Goal: Task Accomplishment & Management: Use online tool/utility

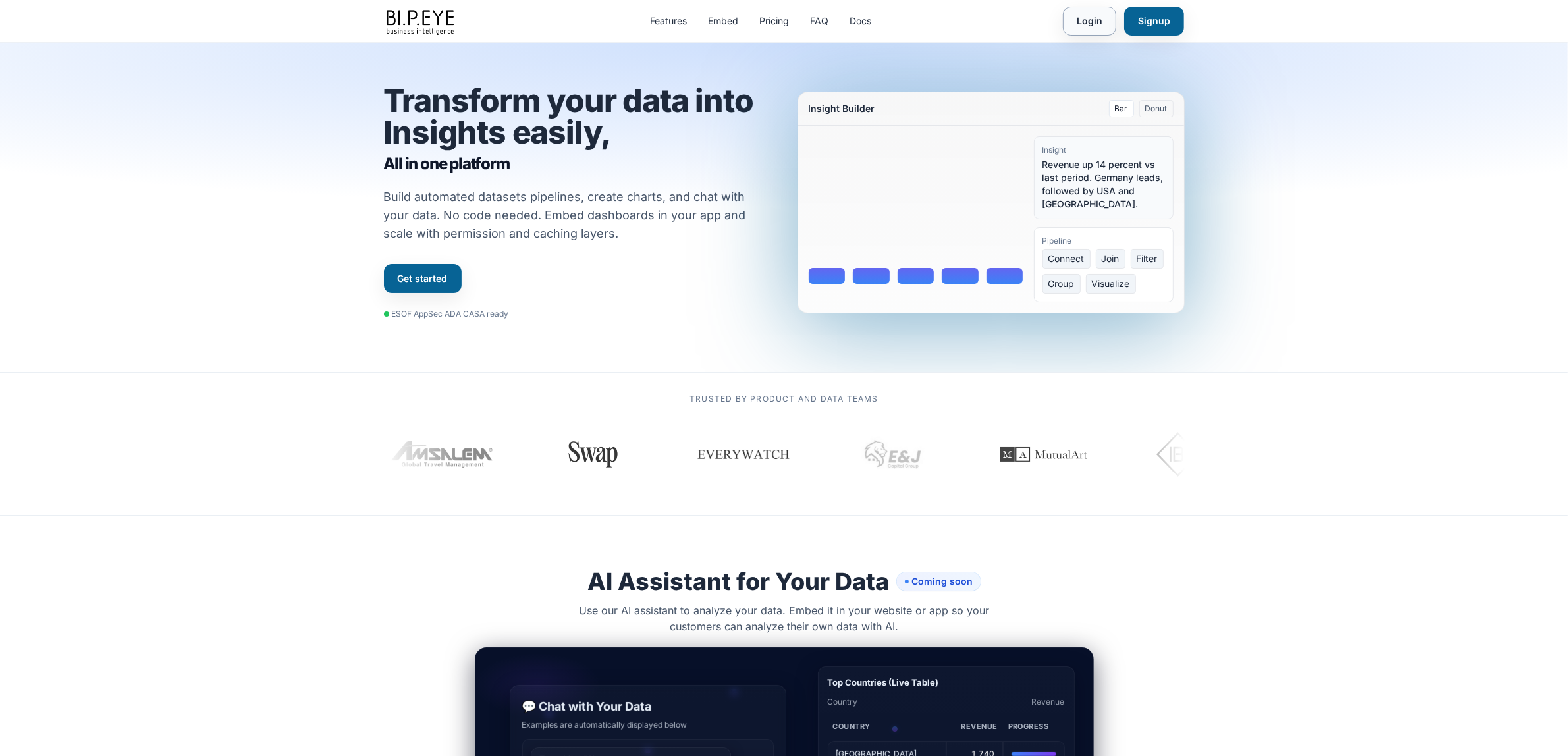
drag, startPoint x: 1090, startPoint y: 20, endPoint x: 1569, endPoint y: 15, distance: 479.0
click at [1090, 18] on link "Login" at bounding box center [1089, 20] width 53 height 29
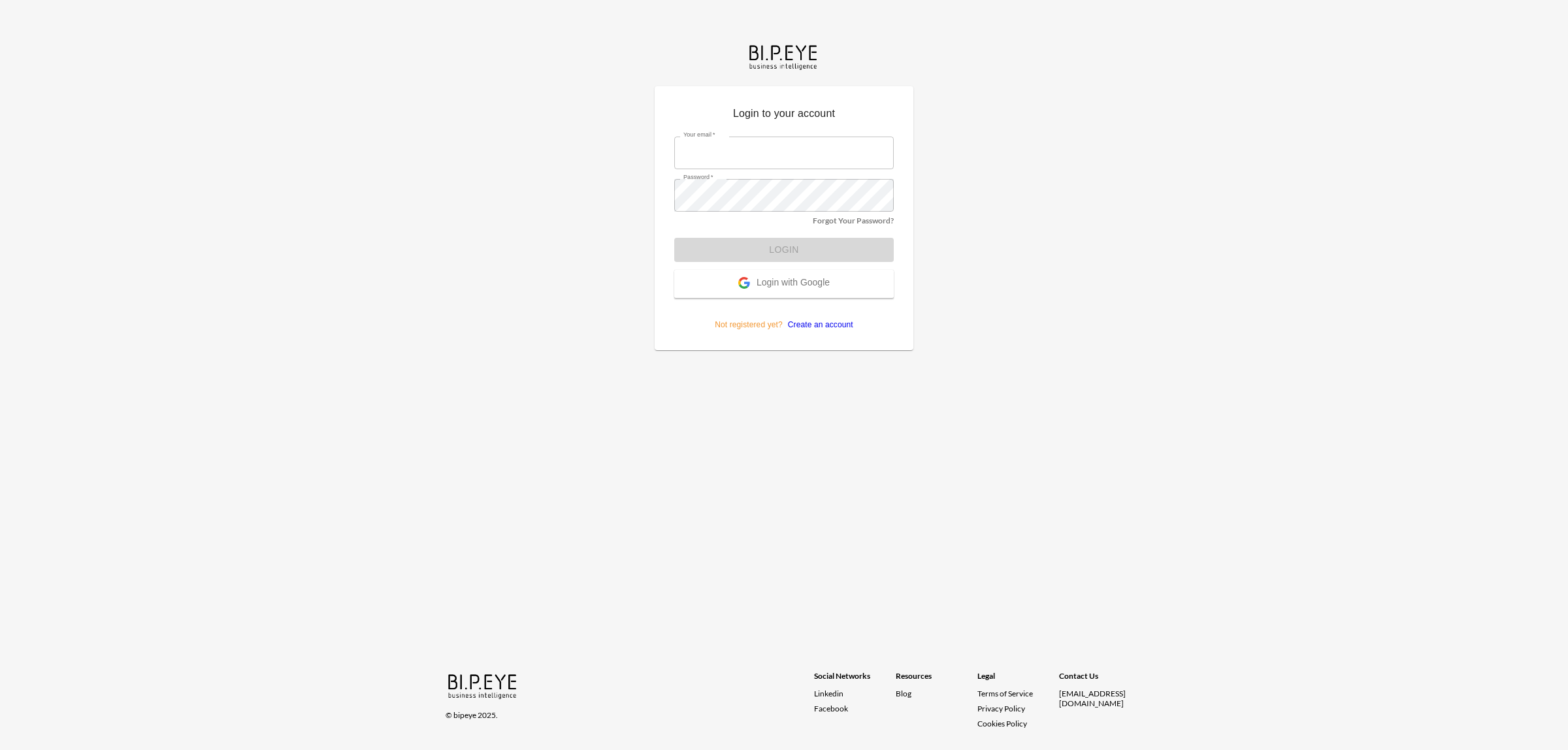
type input "dinak@ibi.co.il"
click at [738, 246] on button "Login" at bounding box center [784, 250] width 219 height 24
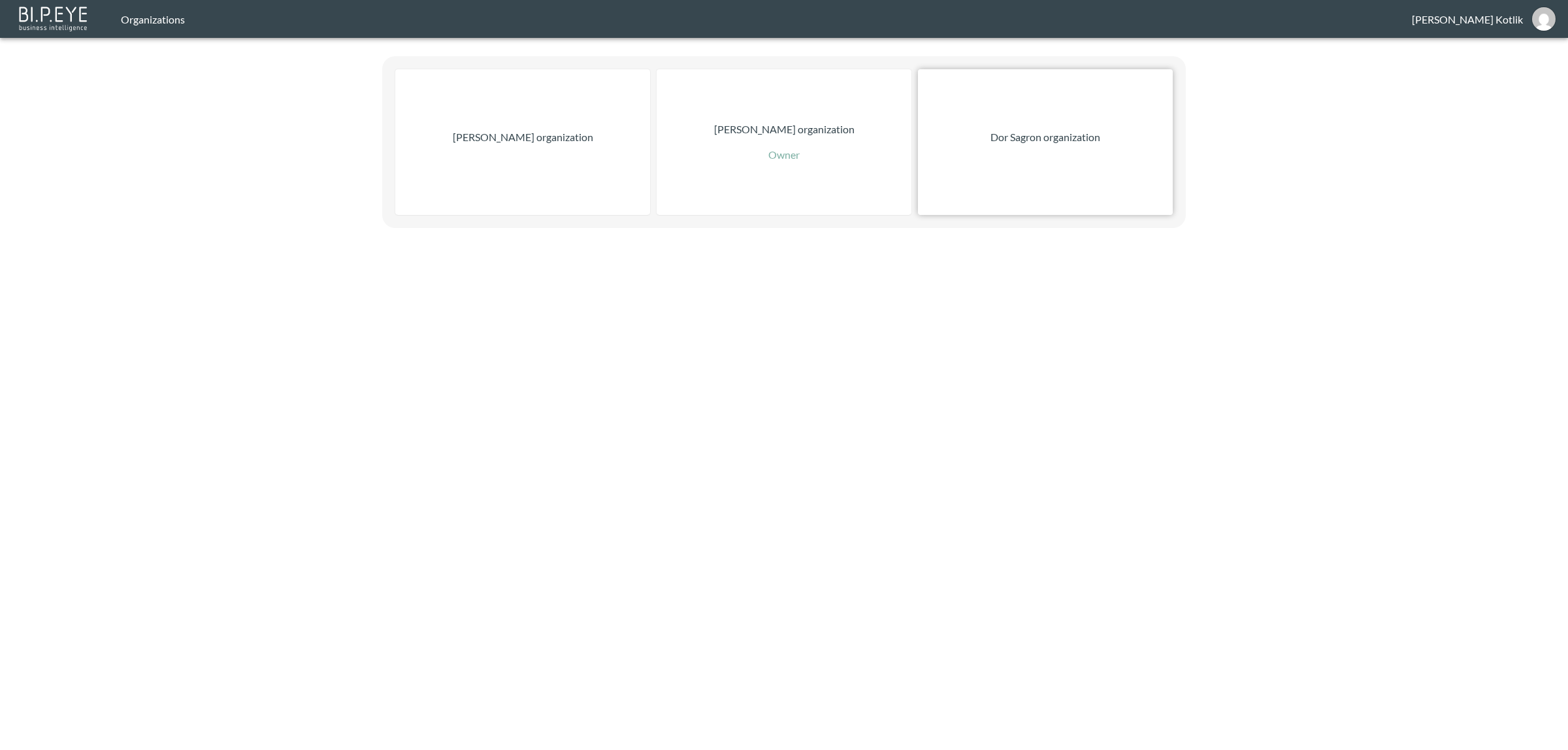
click at [1130, 172] on div "Dor Sagron organization" at bounding box center [1045, 142] width 255 height 146
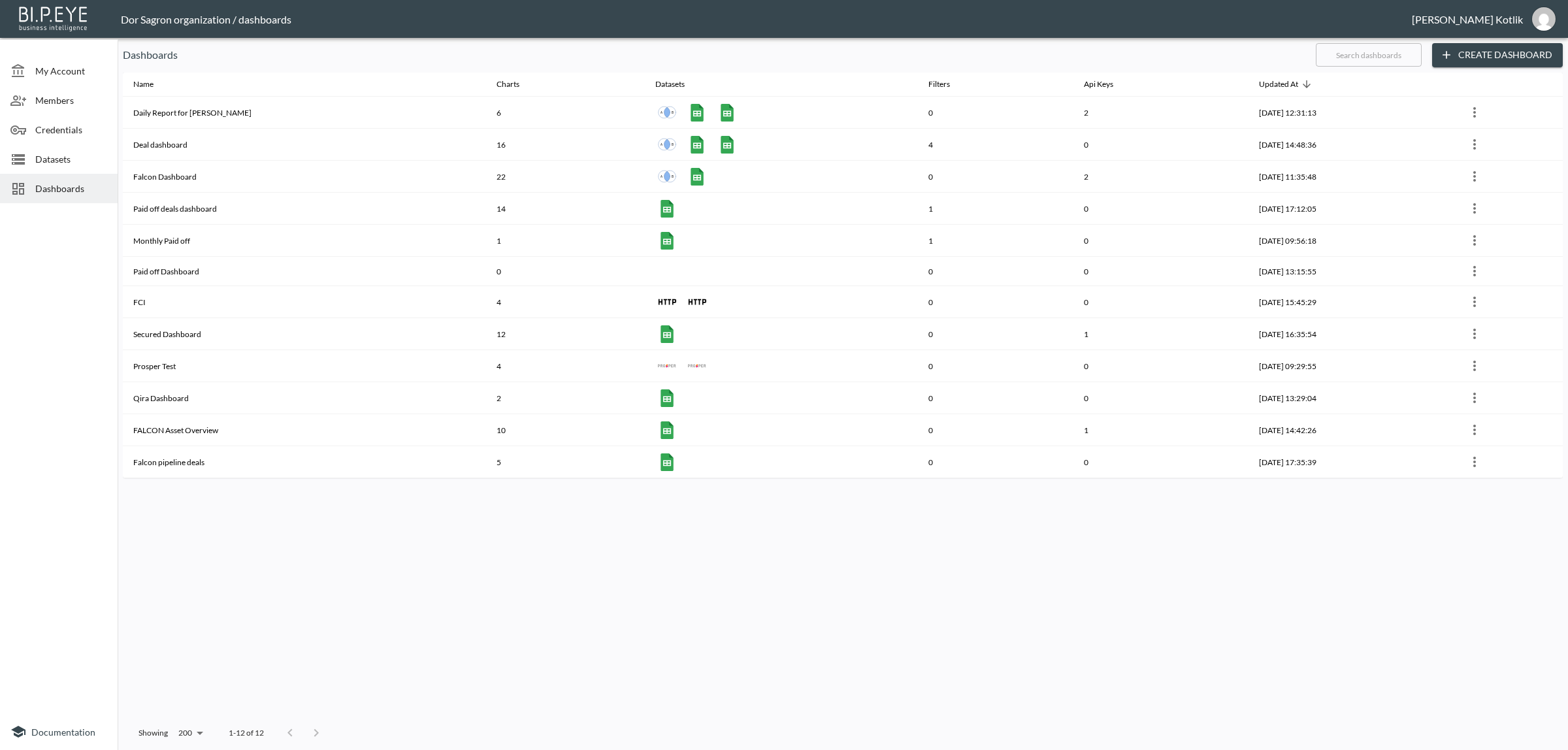
click at [32, 152] on div at bounding box center [22, 159] width 25 height 15
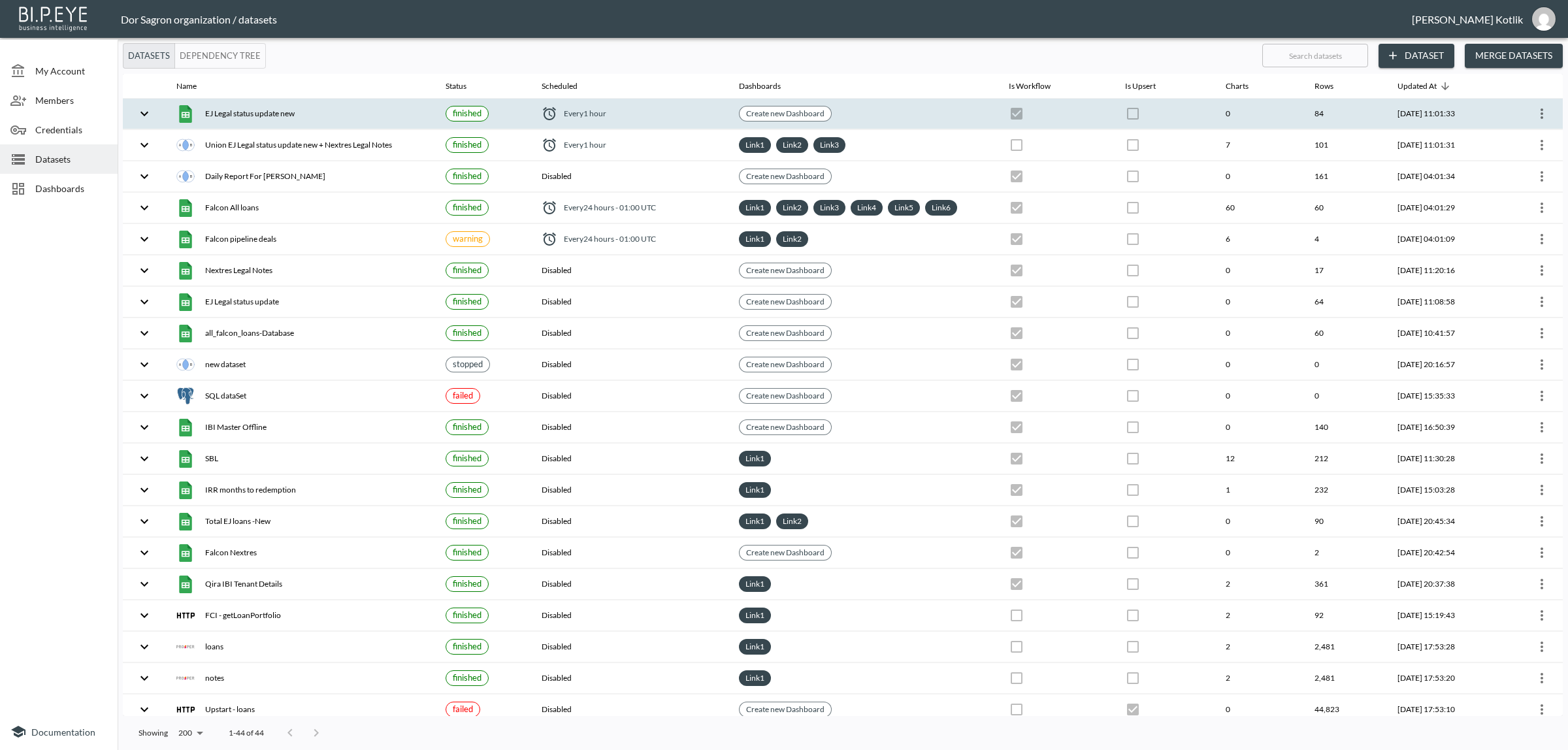
click at [1546, 116] on icon "more" at bounding box center [1542, 114] width 15 height 15
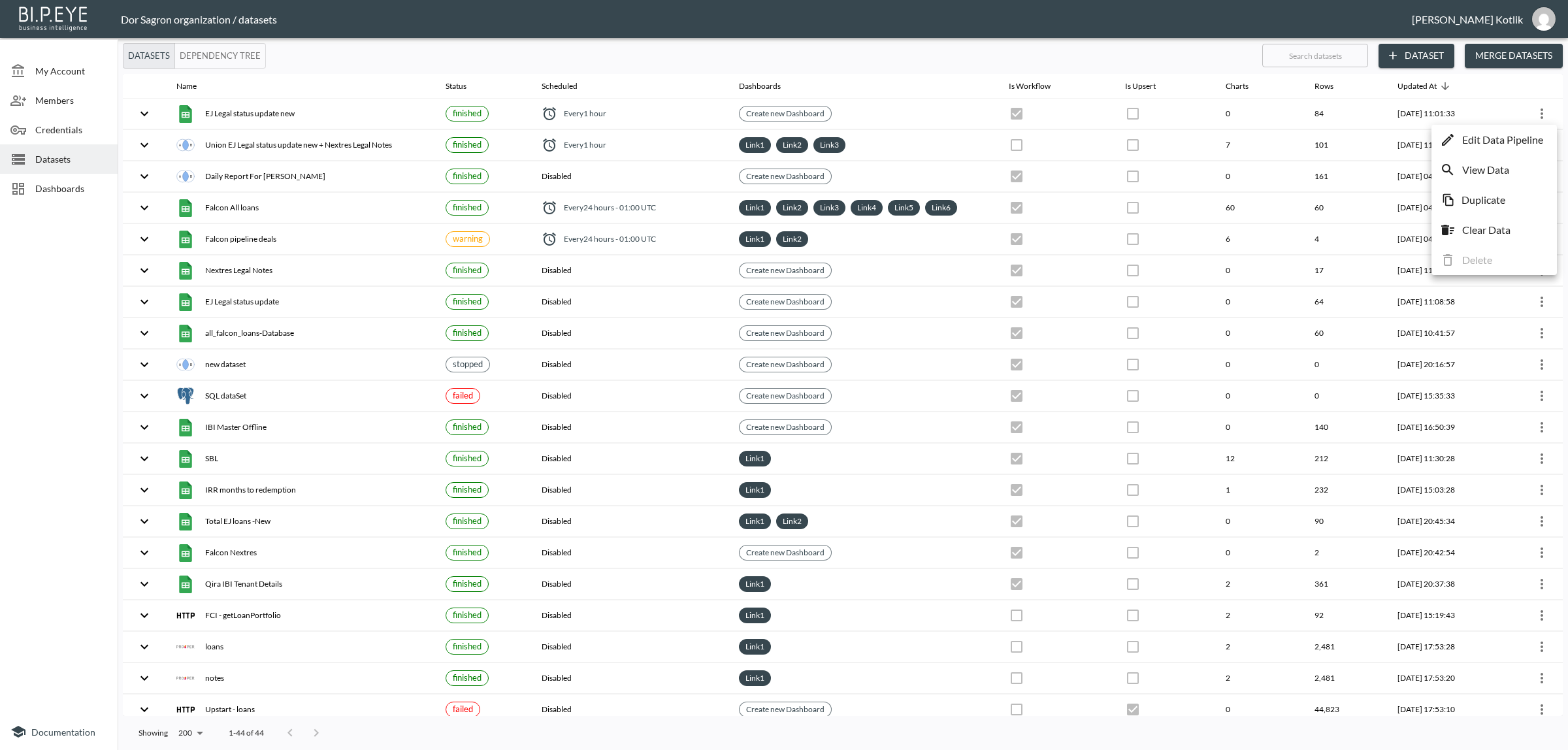
click at [1518, 144] on p "Edit Data Pipeline" at bounding box center [1503, 139] width 81 height 15
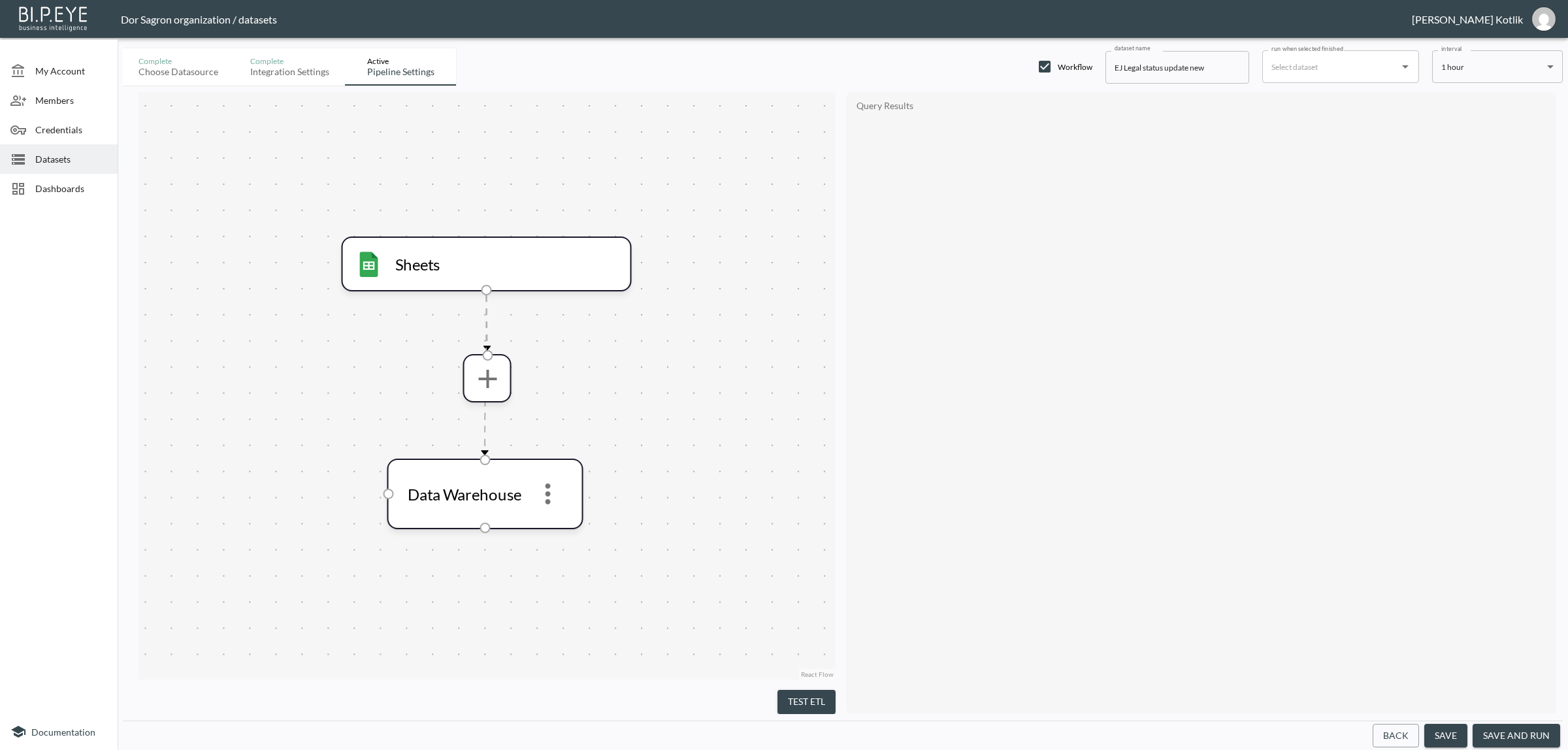
click at [1500, 730] on button "save and run" at bounding box center [1516, 735] width 88 height 24
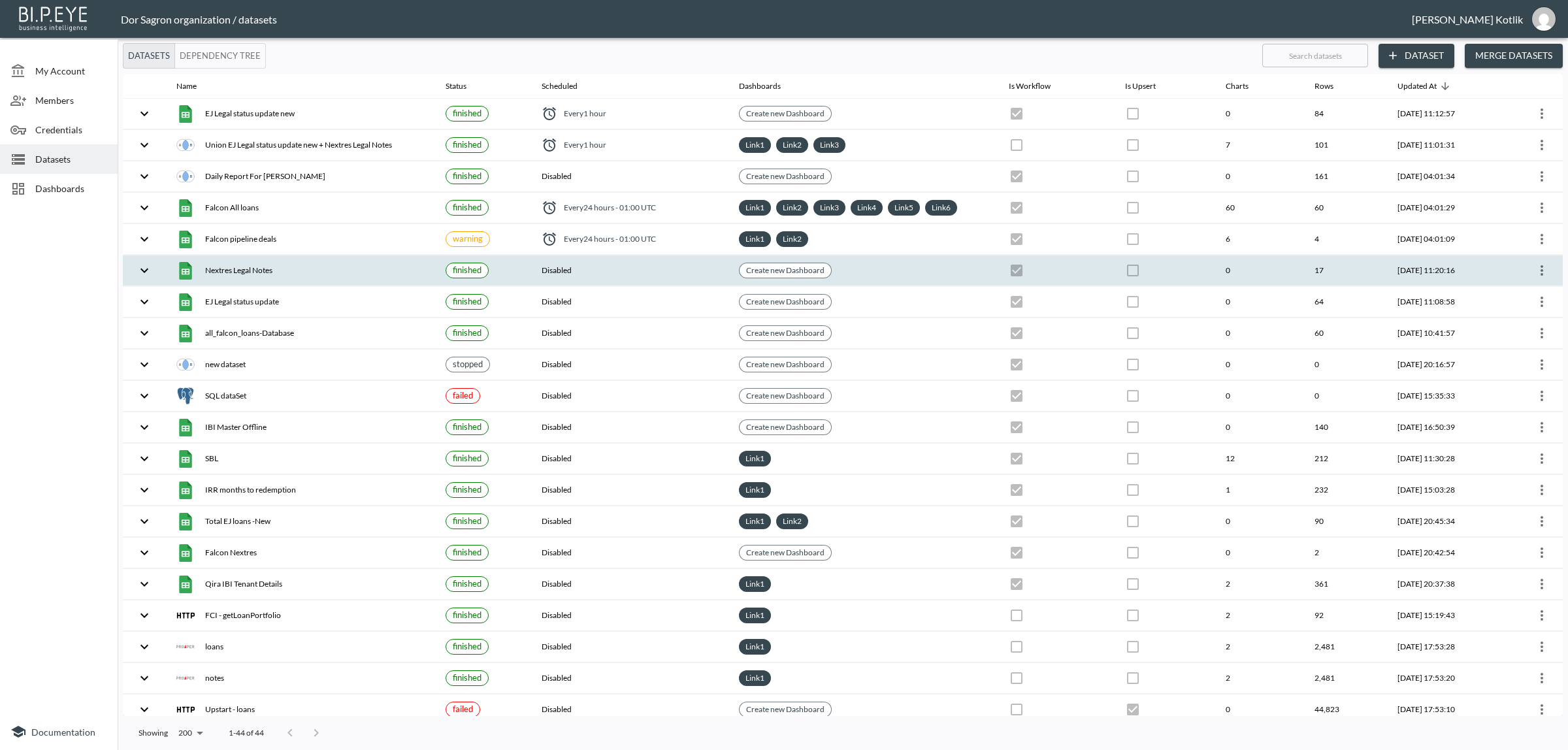
click at [1539, 271] on icon "more" at bounding box center [1542, 271] width 15 height 15
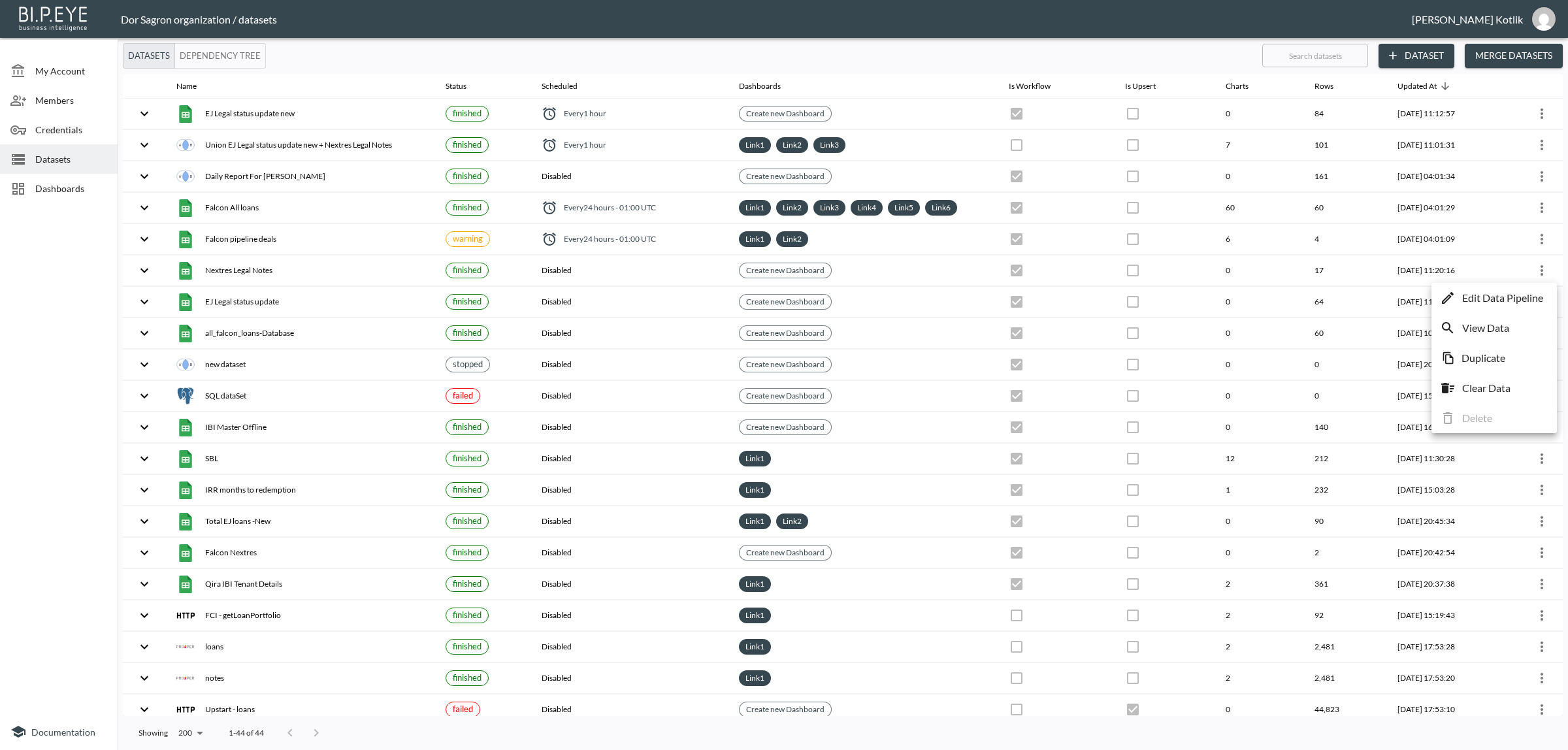
click at [1534, 291] on p "Edit Data Pipeline" at bounding box center [1503, 298] width 81 height 15
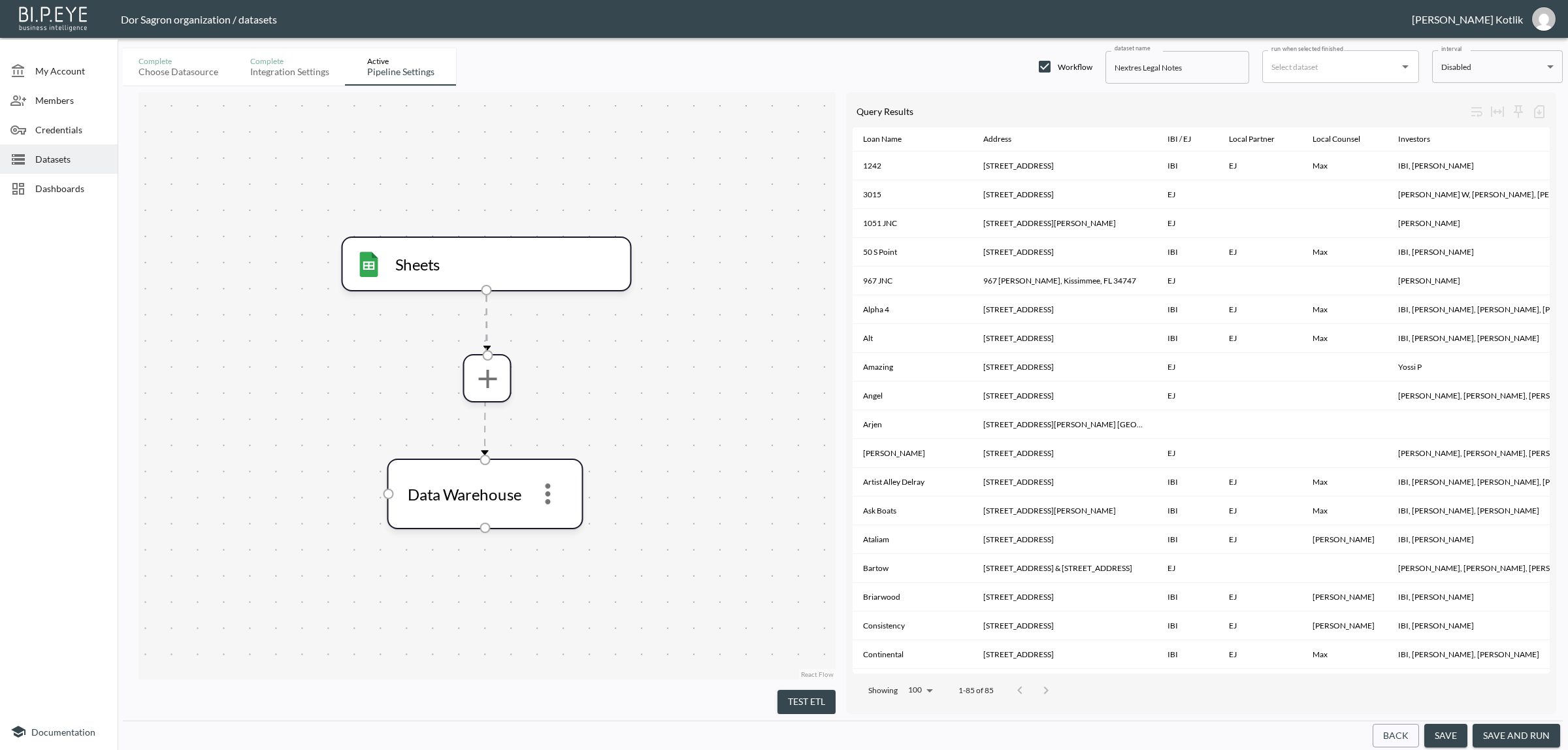
click at [1542, 726] on button "save and run" at bounding box center [1516, 735] width 88 height 24
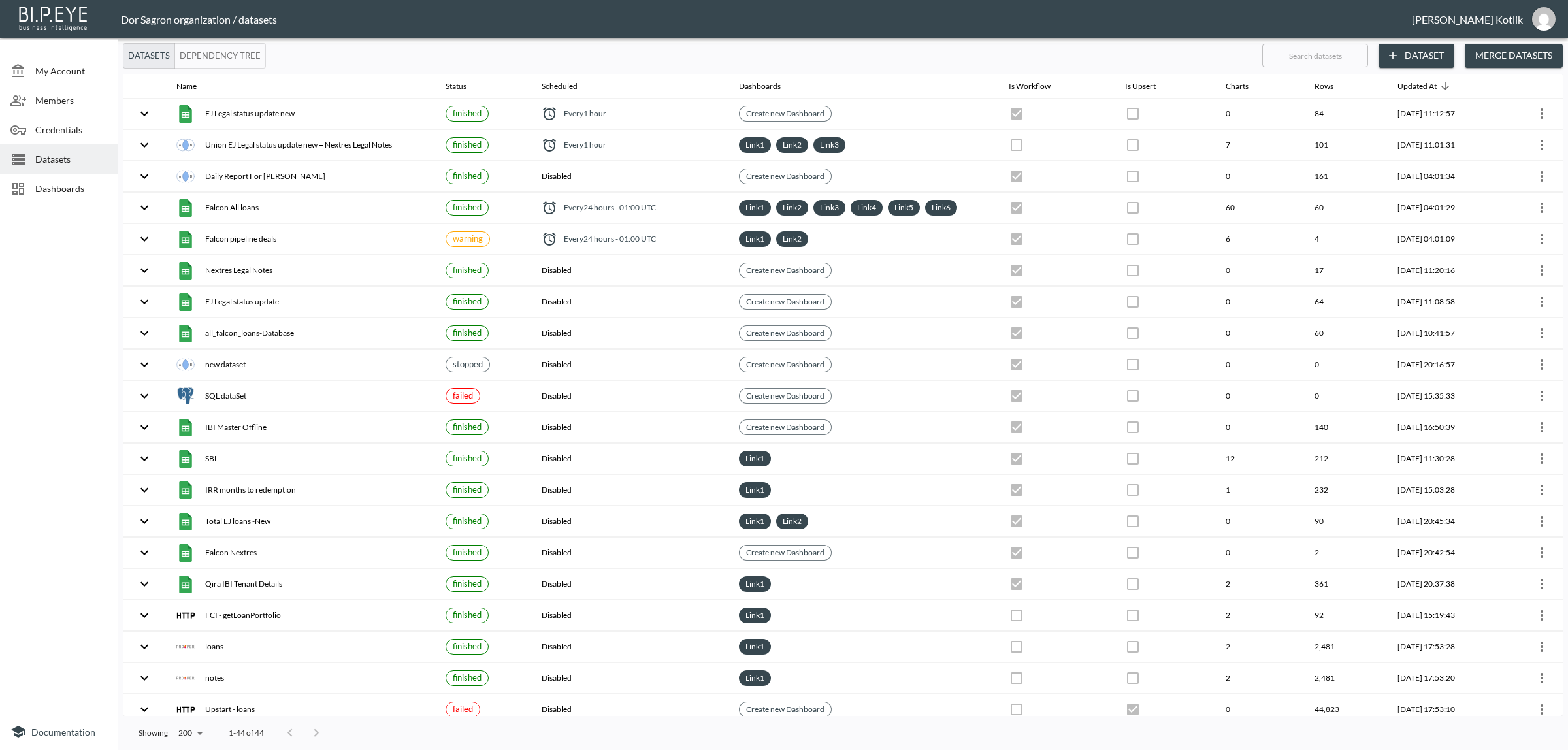
checkbox input "true"
checkbox input "false"
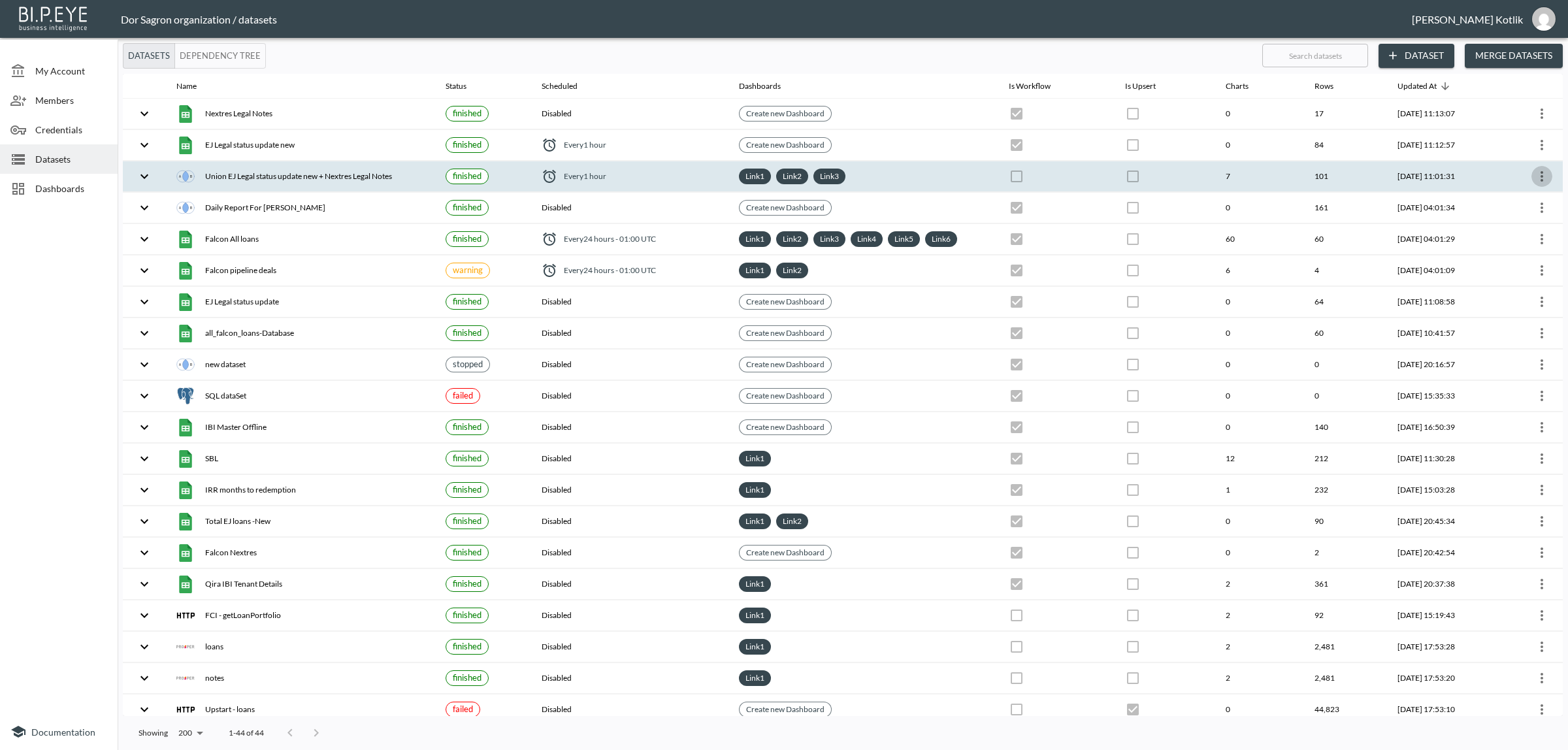
click at [1540, 177] on icon "more" at bounding box center [1542, 176] width 15 height 15
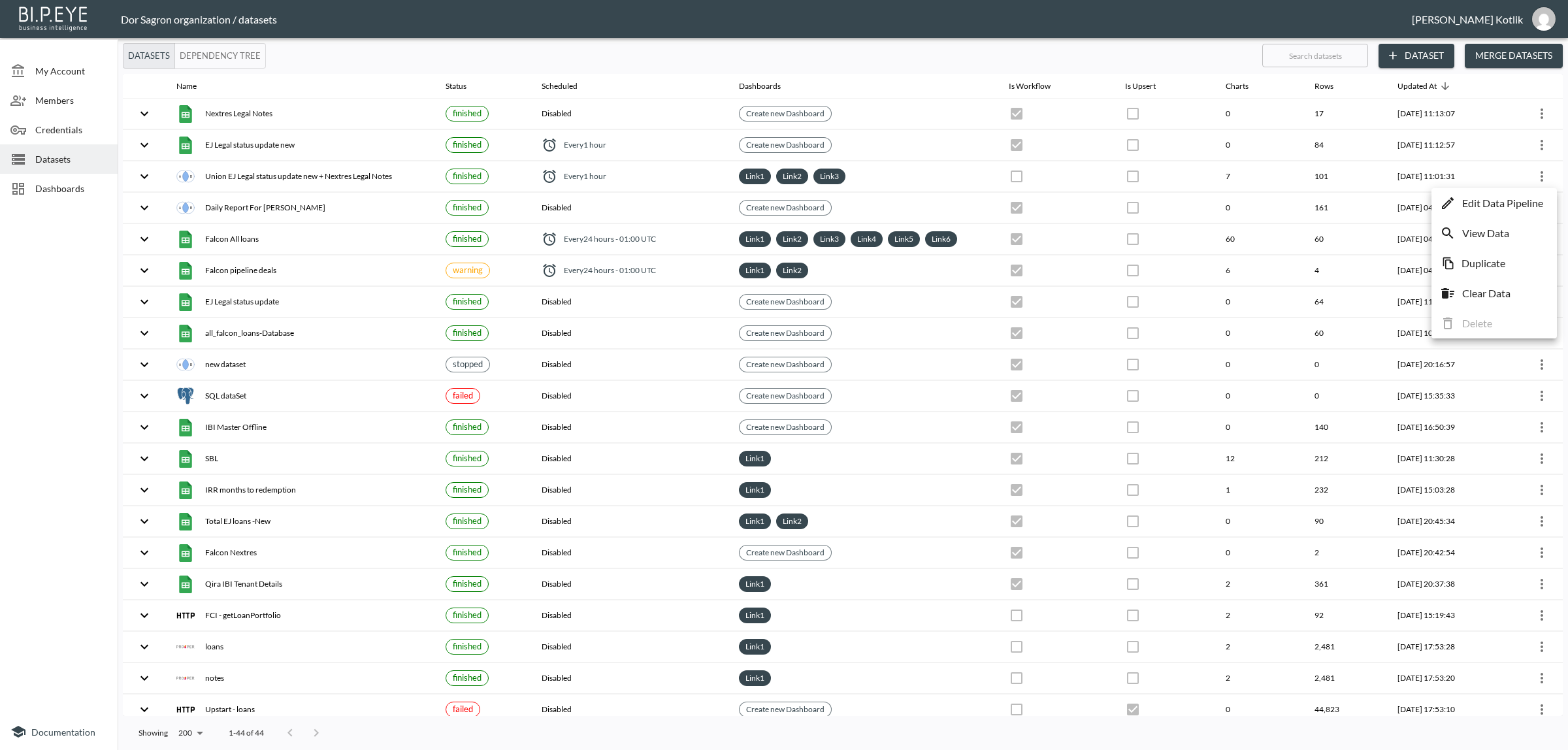
click at [1528, 200] on p "Edit Data Pipeline" at bounding box center [1503, 203] width 81 height 15
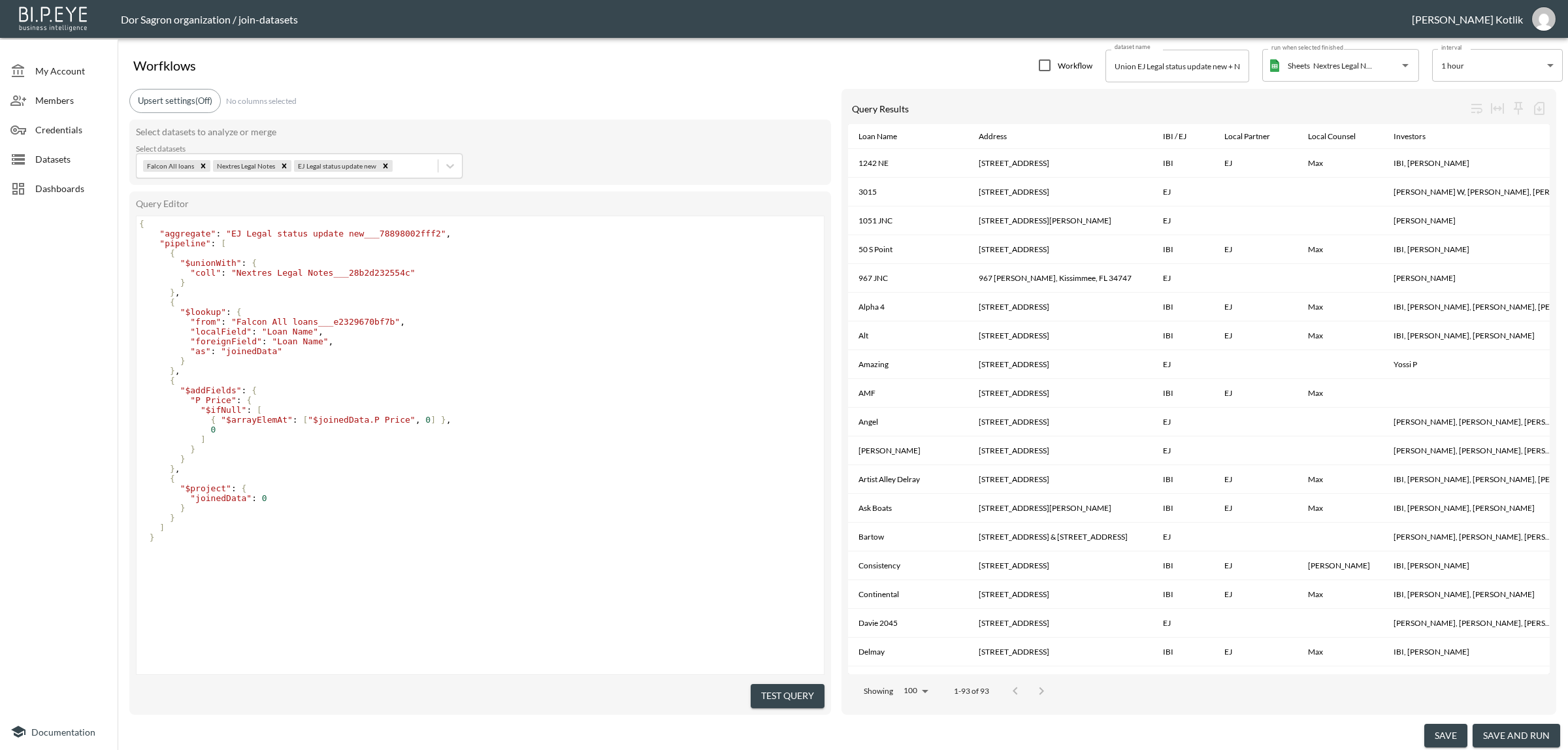
click at [1536, 739] on button "save and run" at bounding box center [1516, 735] width 88 height 24
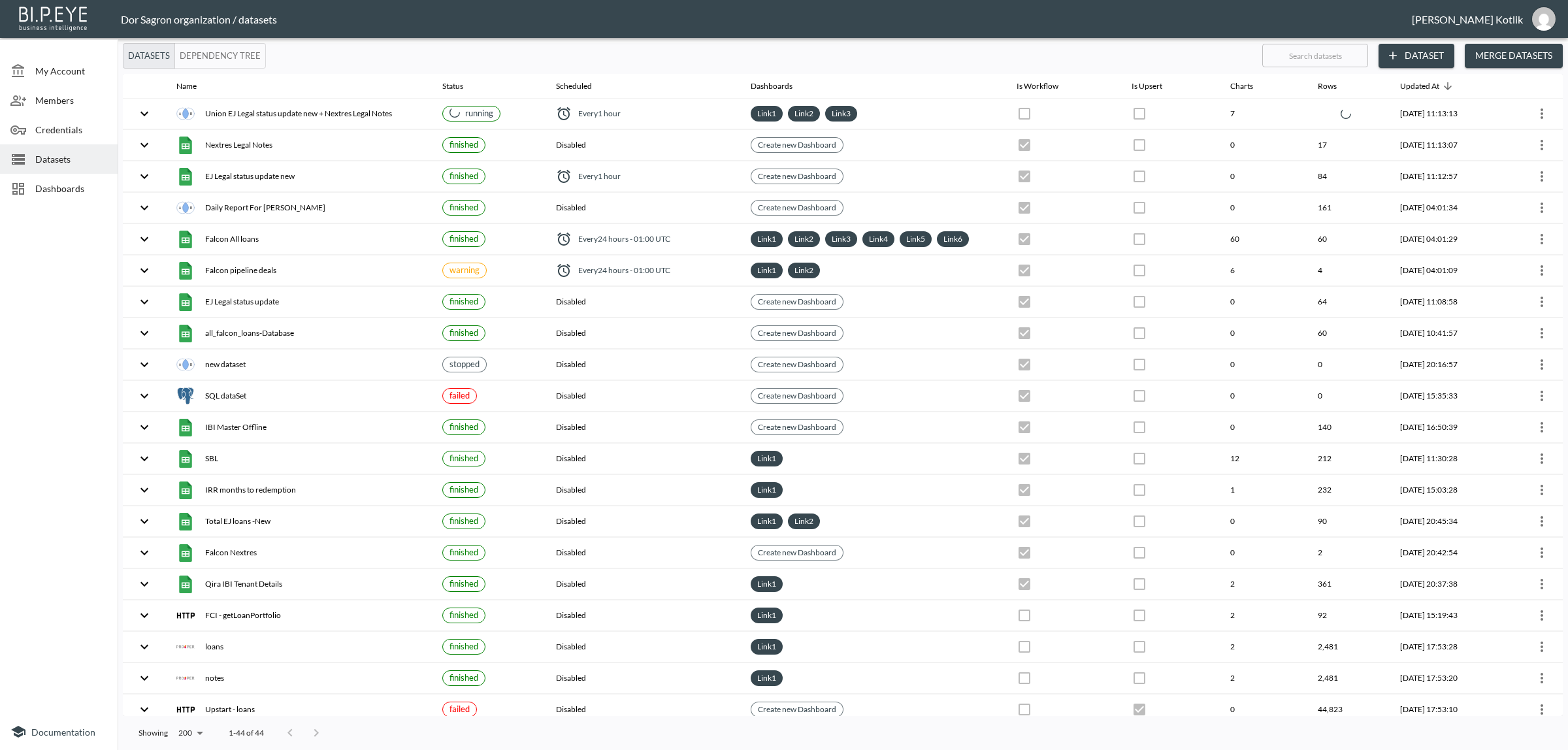
checkbox input "false"
checkbox input "true"
click at [71, 187] on span "Dashboards" at bounding box center [71, 189] width 72 height 14
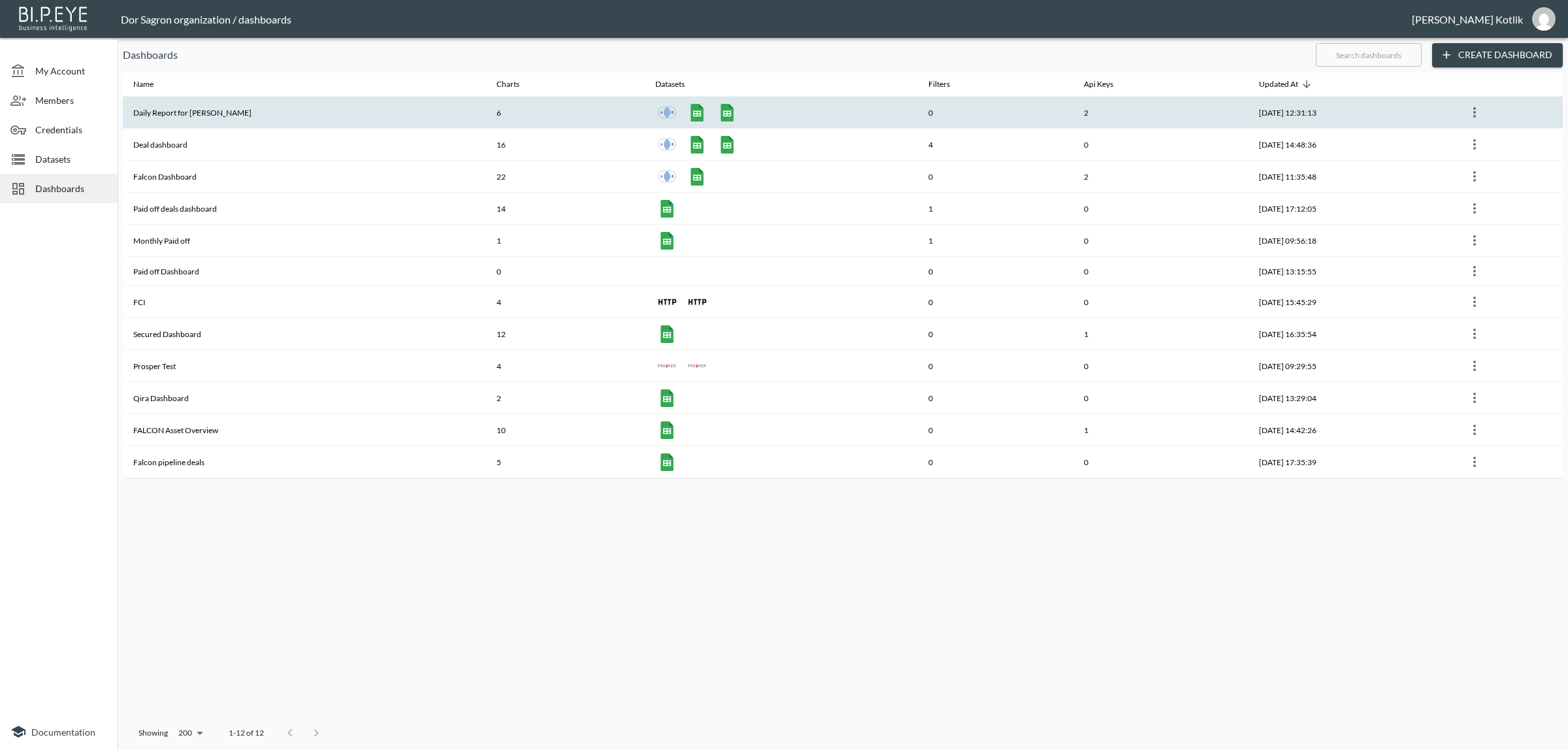
click at [156, 107] on th "Daily Report for [PERSON_NAME]" at bounding box center [304, 113] width 363 height 32
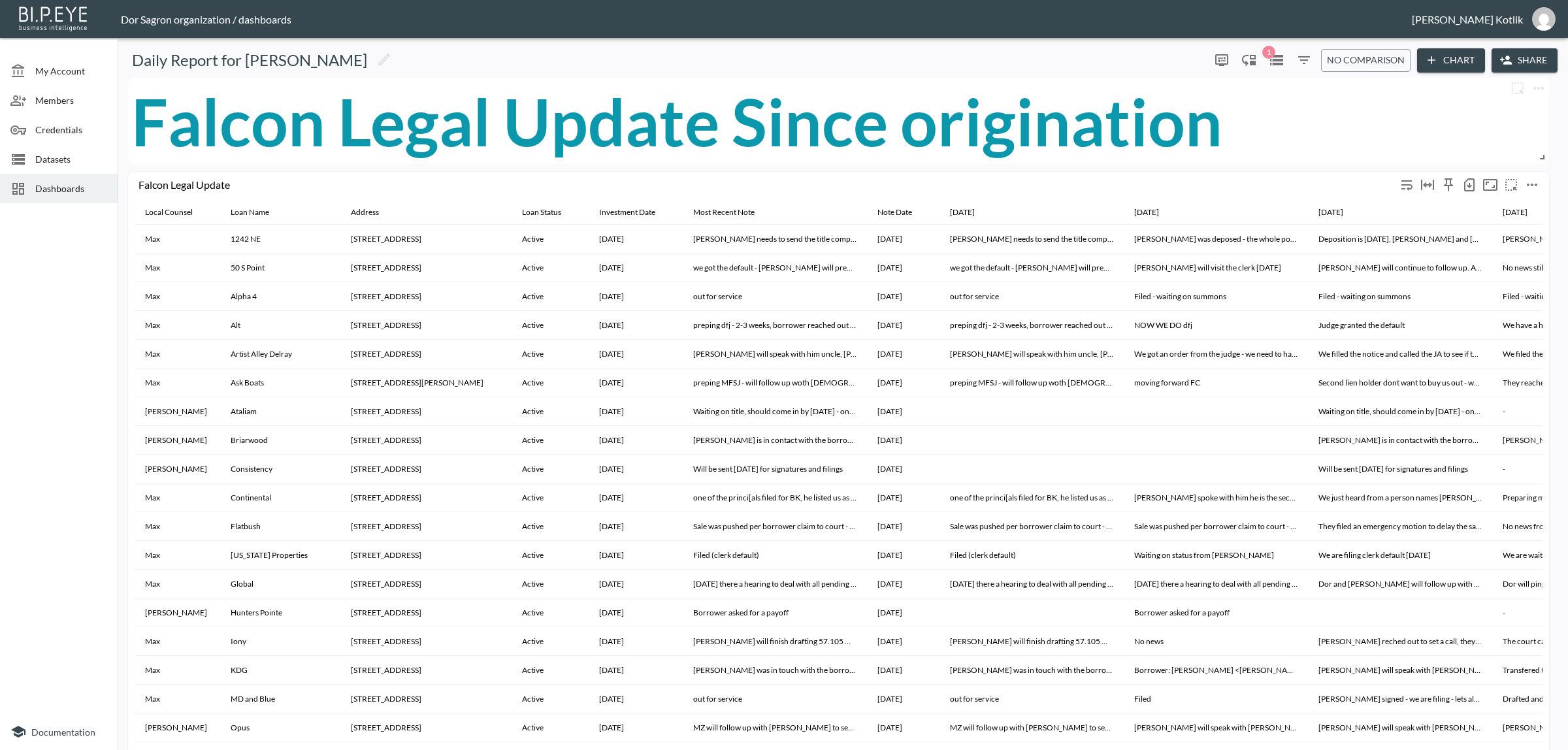
click at [1466, 184] on icon "button" at bounding box center [1469, 185] width 15 height 15
click at [1403, 206] on li "Download CSV ( 41 Rows )" at bounding box center [1403, 212] width 154 height 24
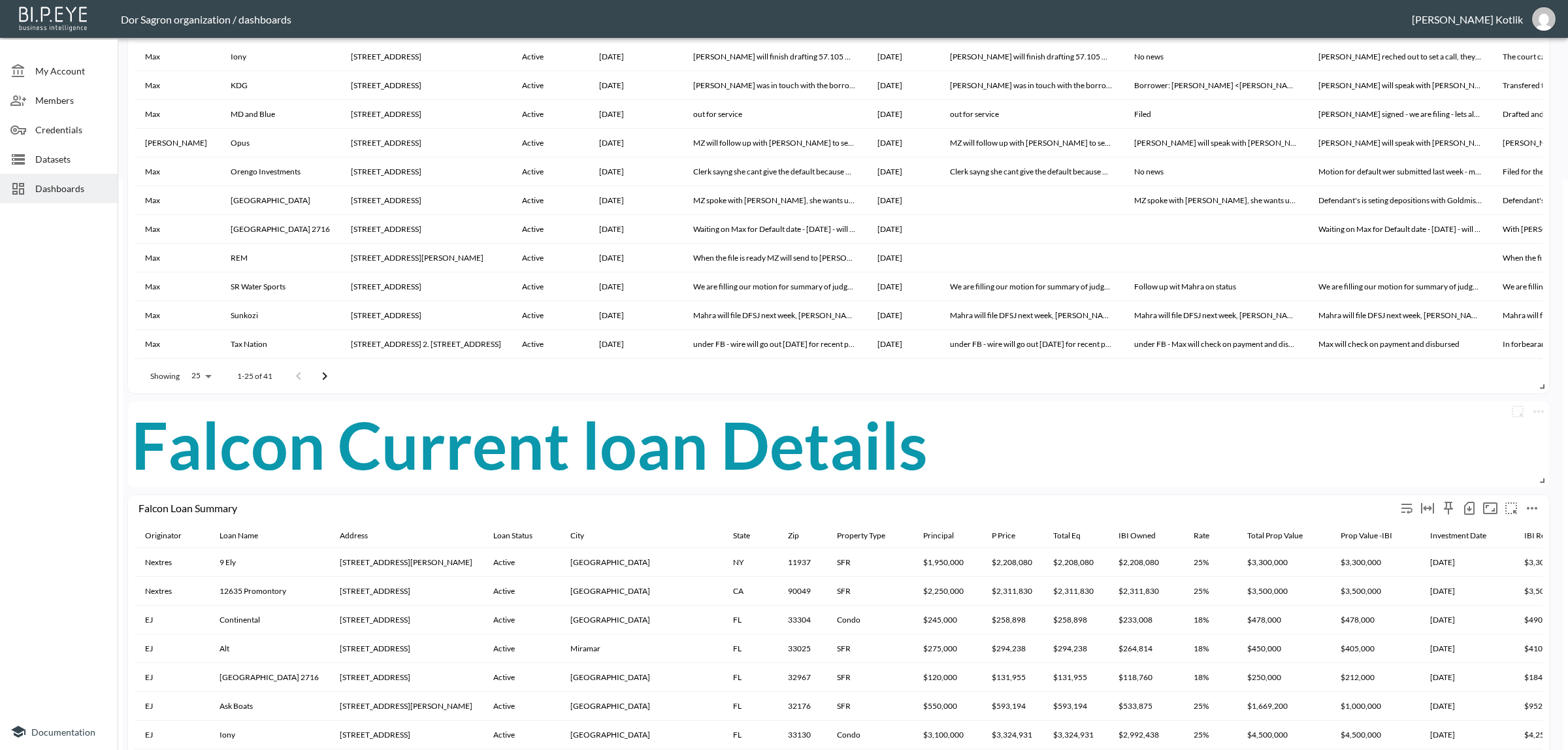
scroll to position [571, 0]
click at [1464, 503] on icon "button" at bounding box center [1469, 507] width 15 height 15
click at [1445, 536] on li "Download CSV ( 42 Rows )" at bounding box center [1403, 534] width 154 height 24
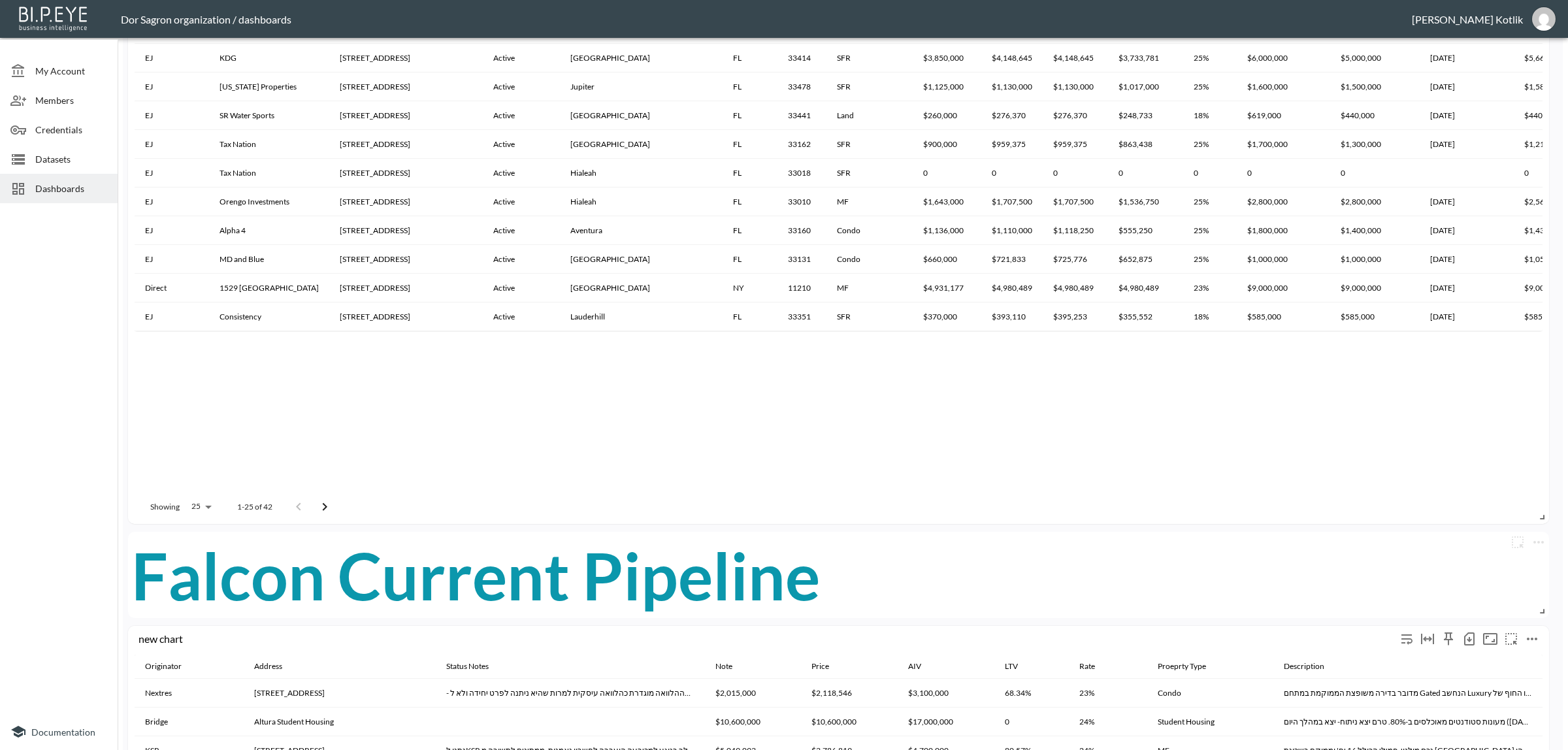
scroll to position [1633, 0]
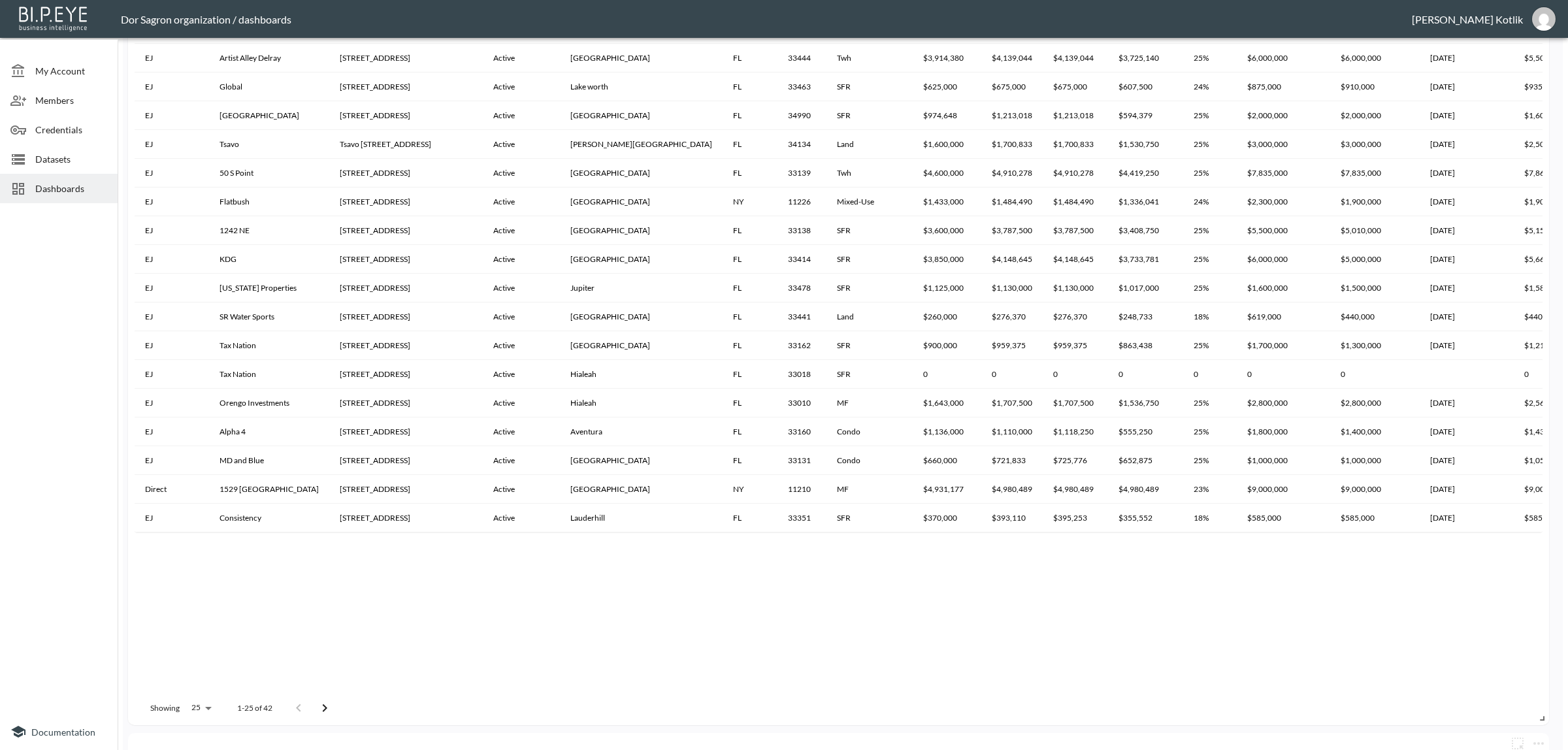
scroll to position [1225, 0]
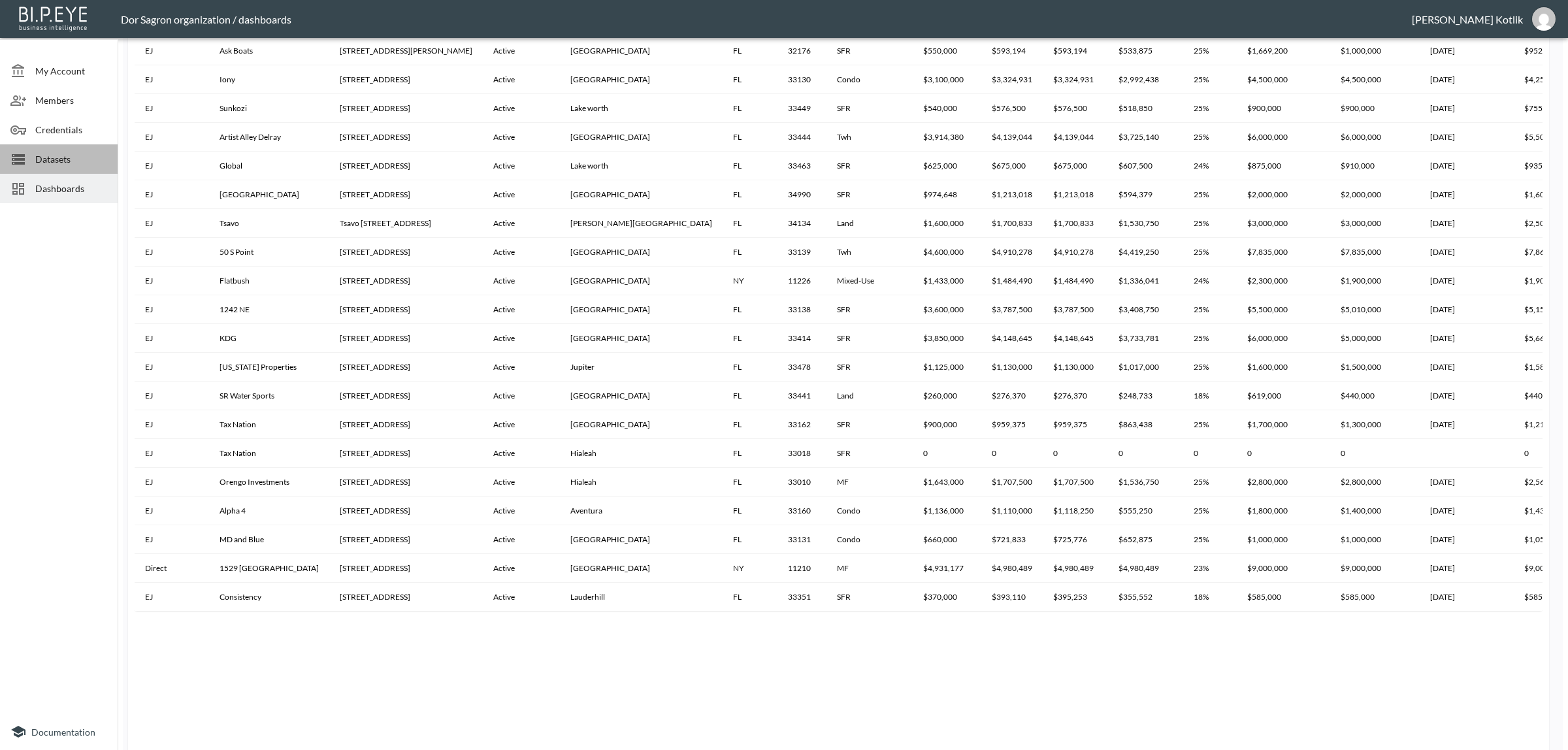
click at [72, 146] on div "Datasets" at bounding box center [59, 159] width 118 height 29
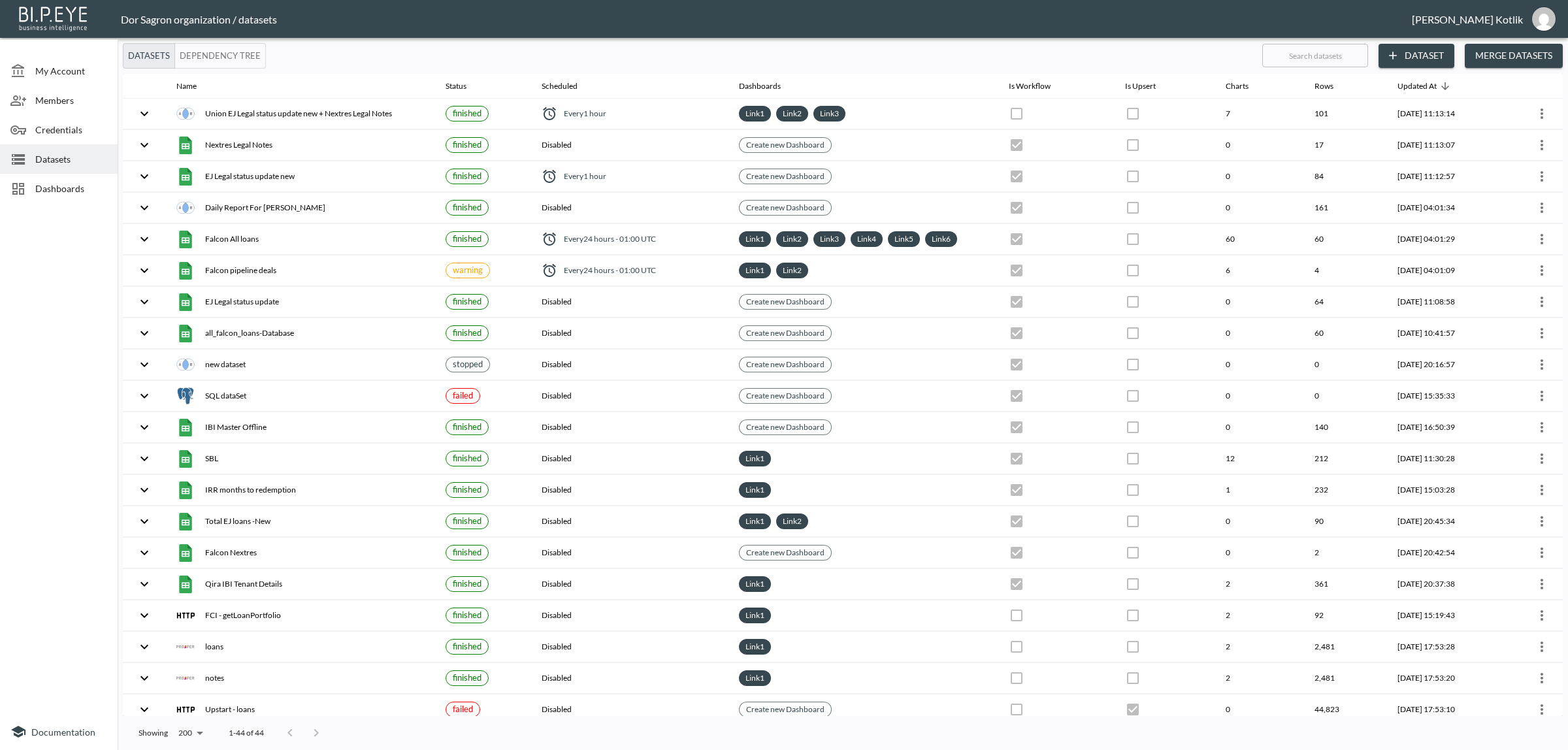
drag, startPoint x: 95, startPoint y: 598, endPoint x: 105, endPoint y: 591, distance: 12.2
click at [95, 599] on div at bounding box center [59, 461] width 118 height 505
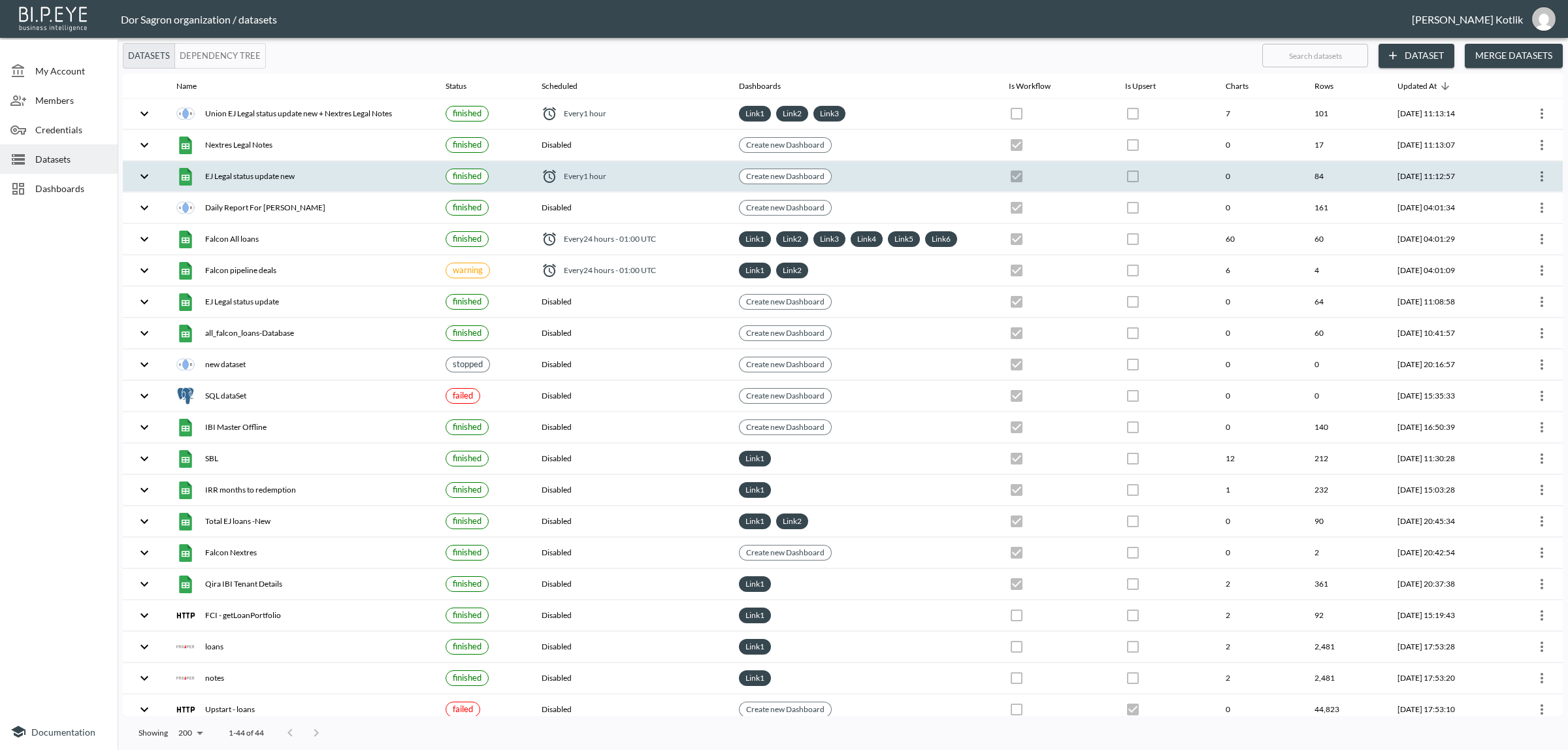
click at [1543, 177] on icon "more" at bounding box center [1542, 176] width 15 height 15
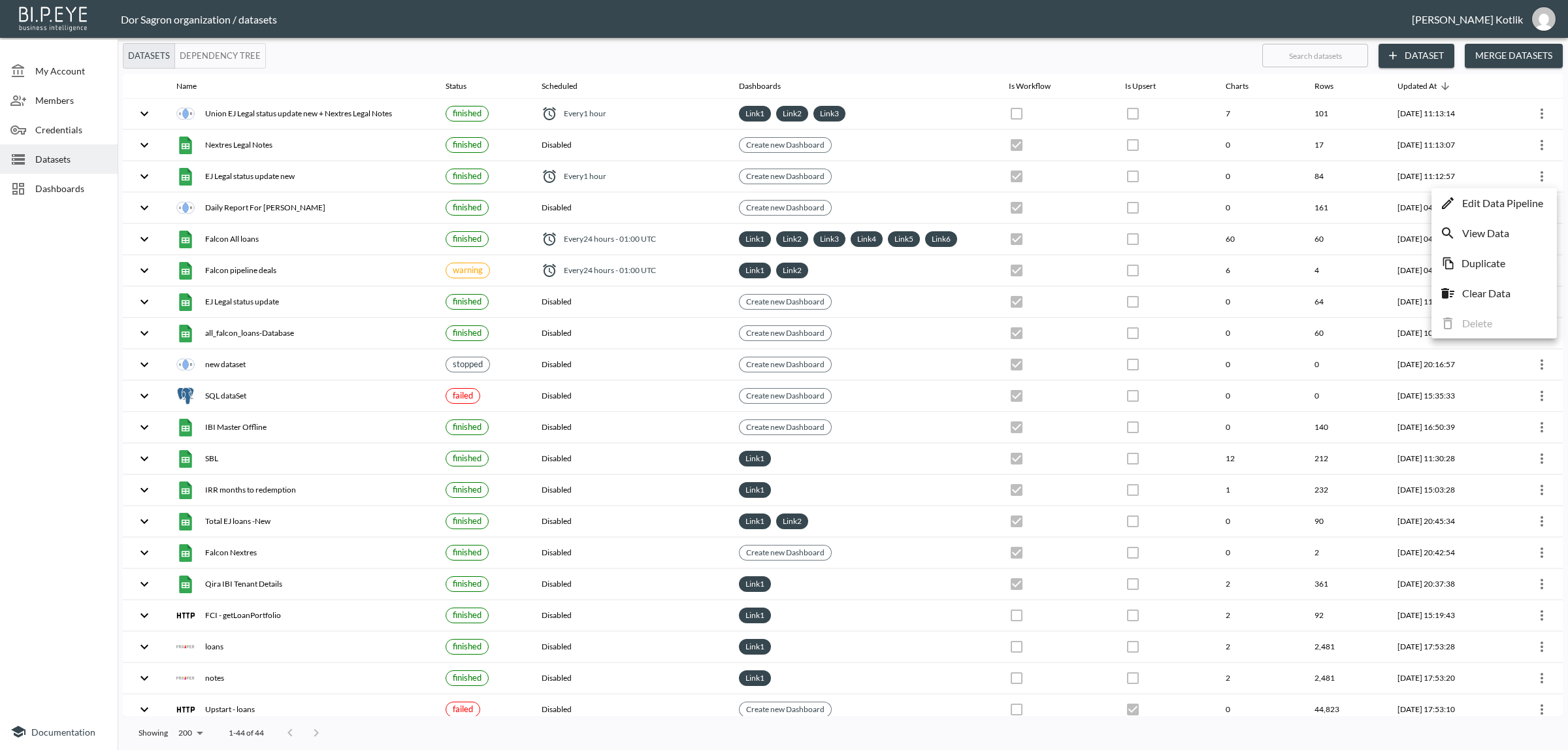
click at [1524, 205] on p "Edit Data Pipeline" at bounding box center [1503, 203] width 81 height 15
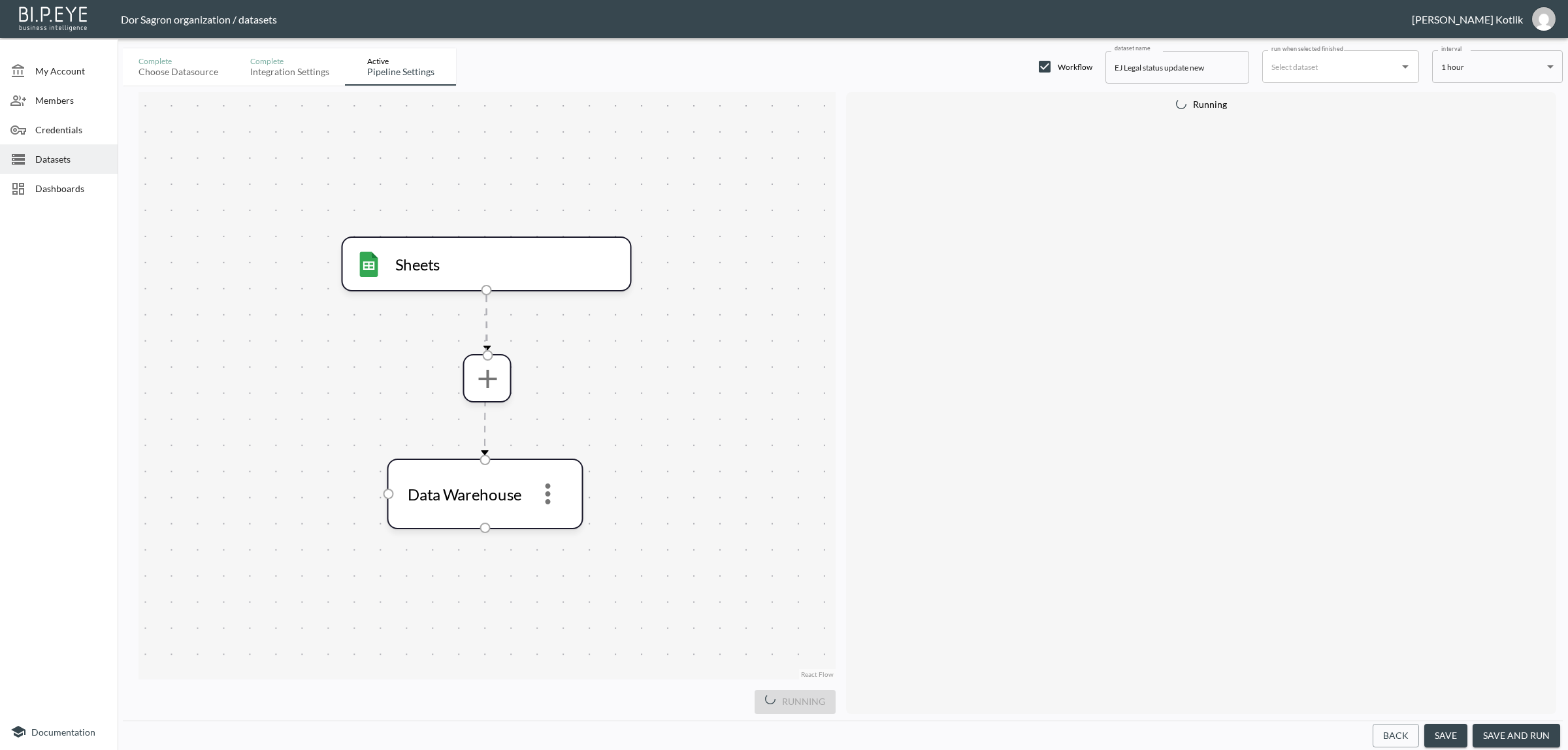
drag, startPoint x: 1527, startPoint y: 738, endPoint x: 53, endPoint y: 157, distance: 1584.4
click at [1529, 739] on button "save and run" at bounding box center [1516, 735] width 88 height 24
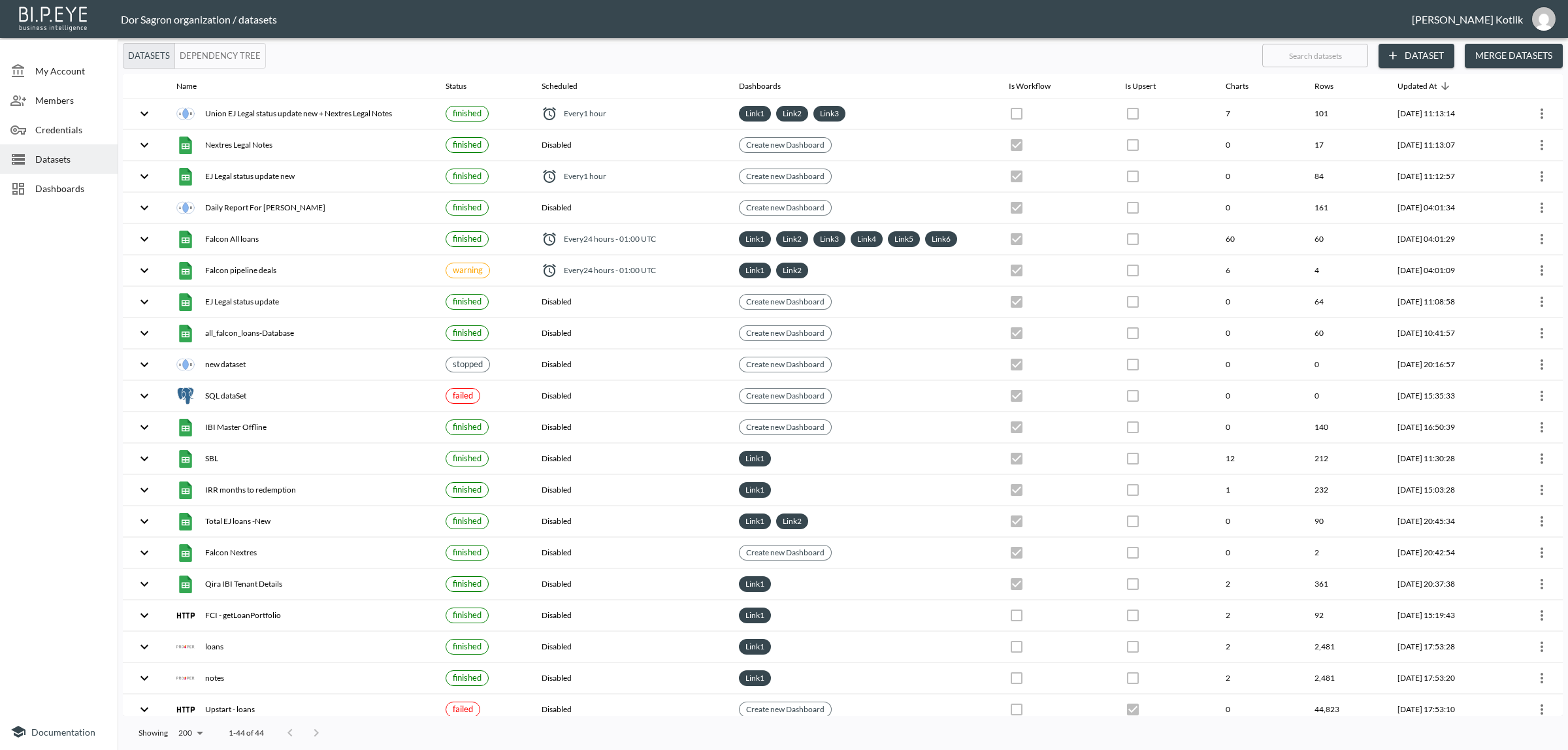
checkbox input "true"
checkbox input "false"
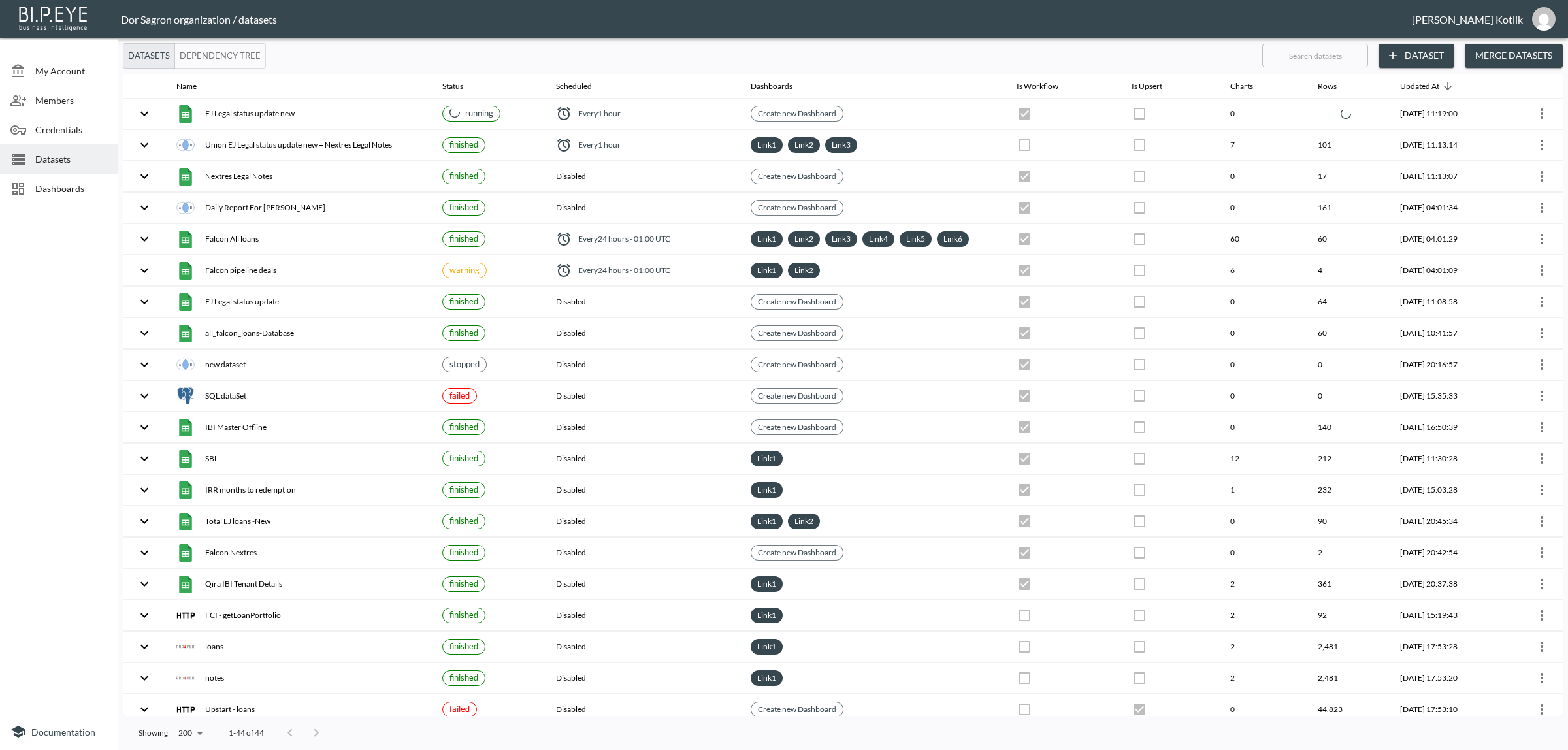
click at [60, 149] on div "Datasets" at bounding box center [59, 159] width 118 height 29
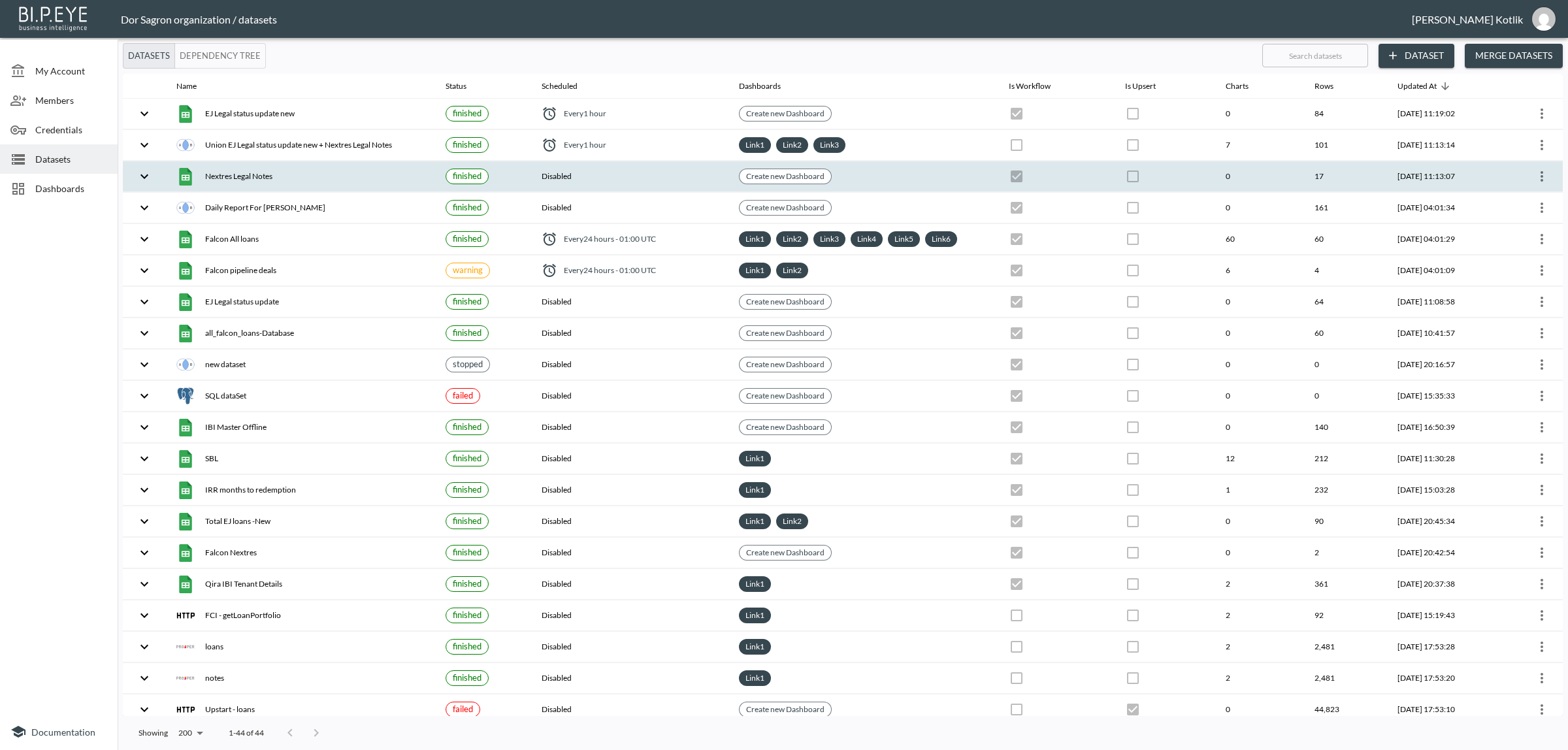
click at [1534, 177] on icon "more" at bounding box center [1542, 176] width 15 height 15
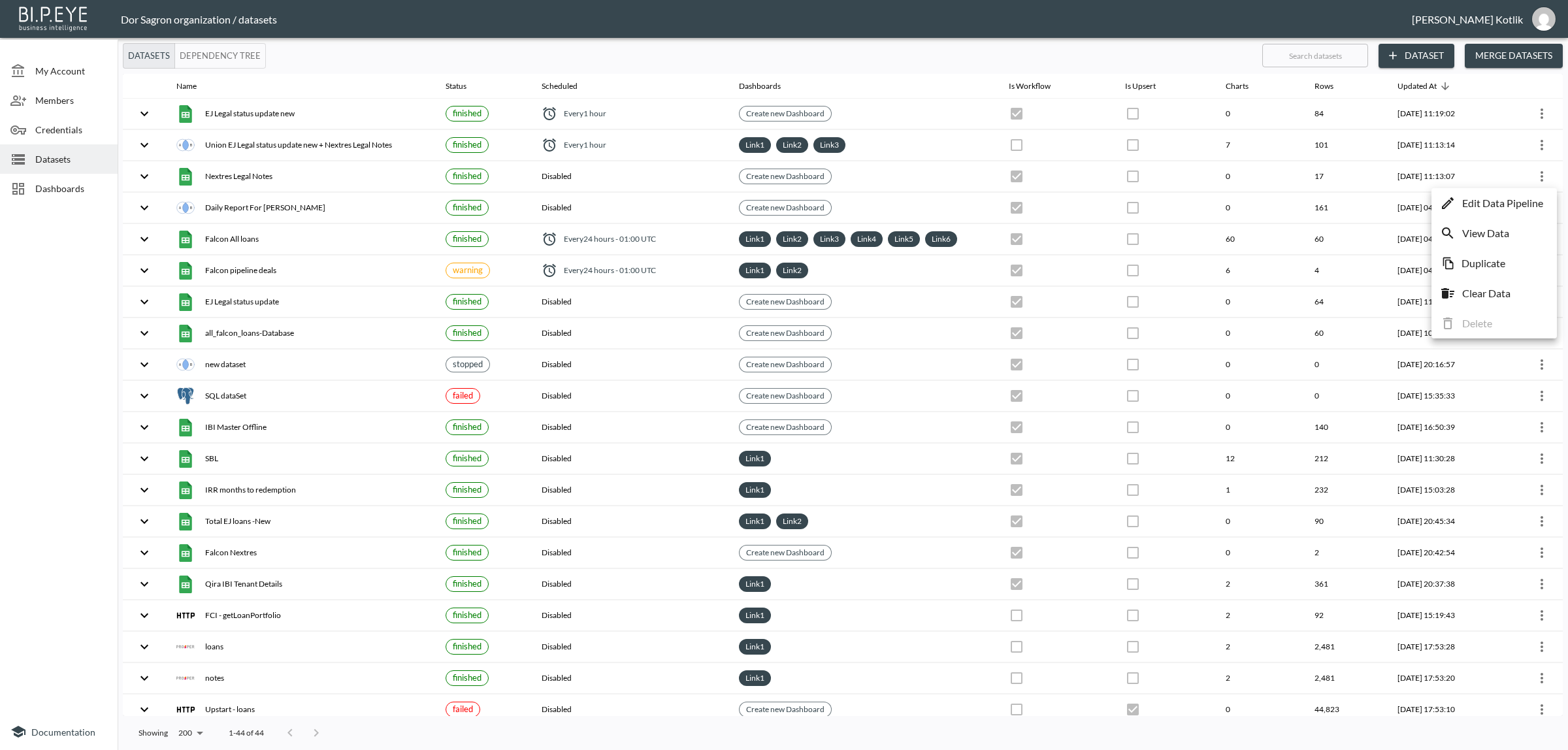
click at [1518, 203] on p "Edit Data Pipeline" at bounding box center [1503, 203] width 81 height 15
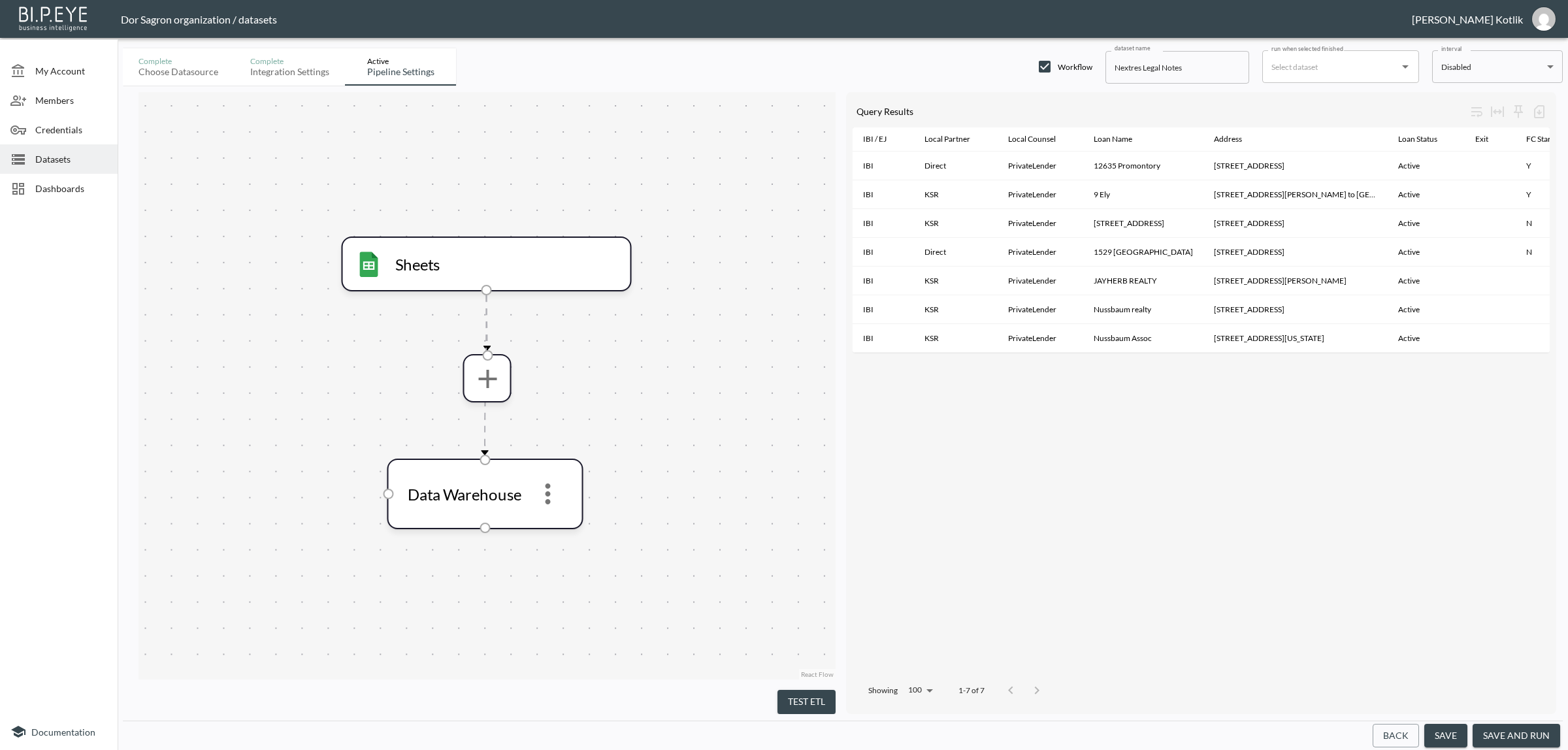
drag, startPoint x: 1517, startPoint y: 732, endPoint x: 1527, endPoint y: 735, distance: 10.4
click at [1527, 735] on button "save and run" at bounding box center [1516, 735] width 88 height 24
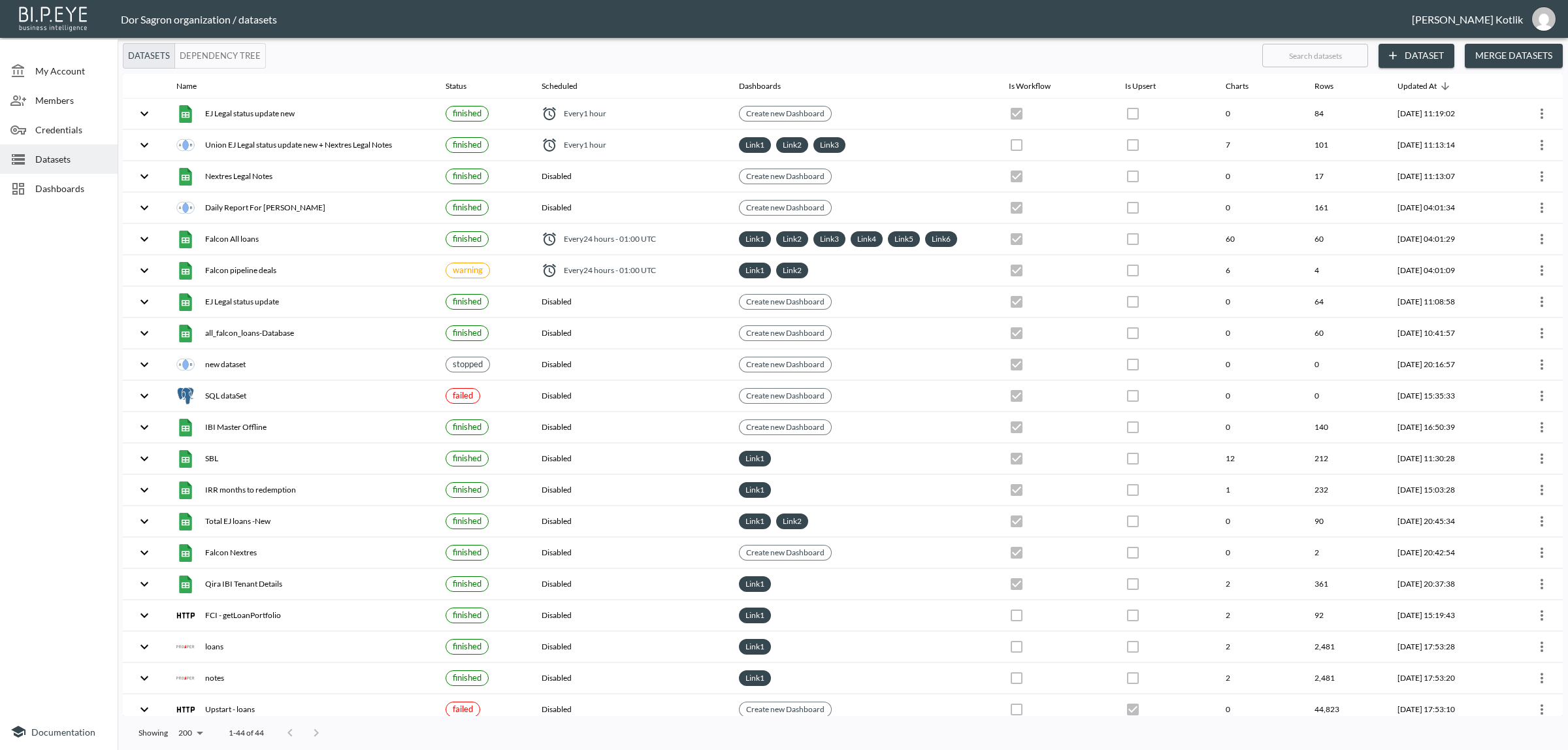
checkbox input "true"
checkbox input "false"
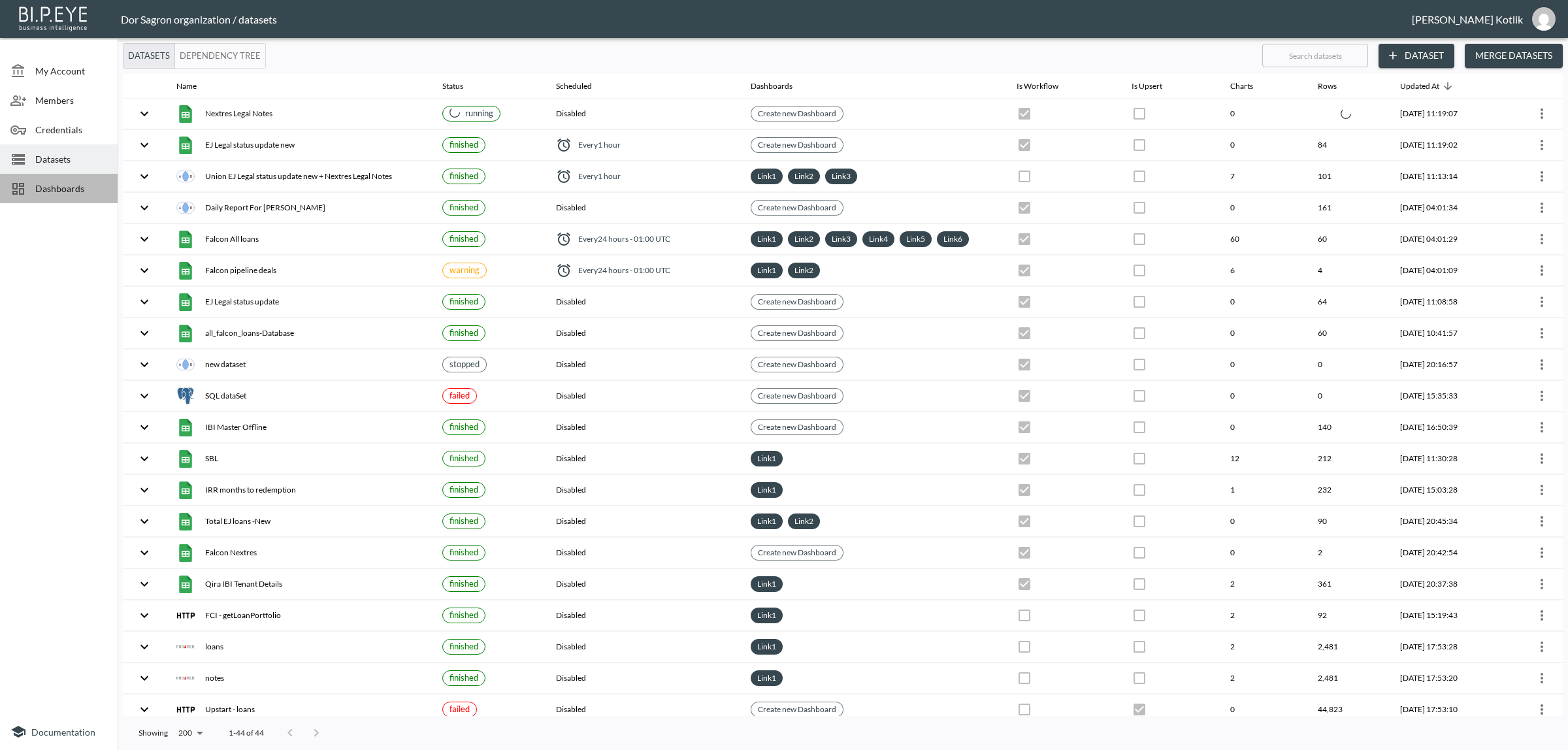
click at [69, 190] on span "Dashboards" at bounding box center [71, 189] width 72 height 14
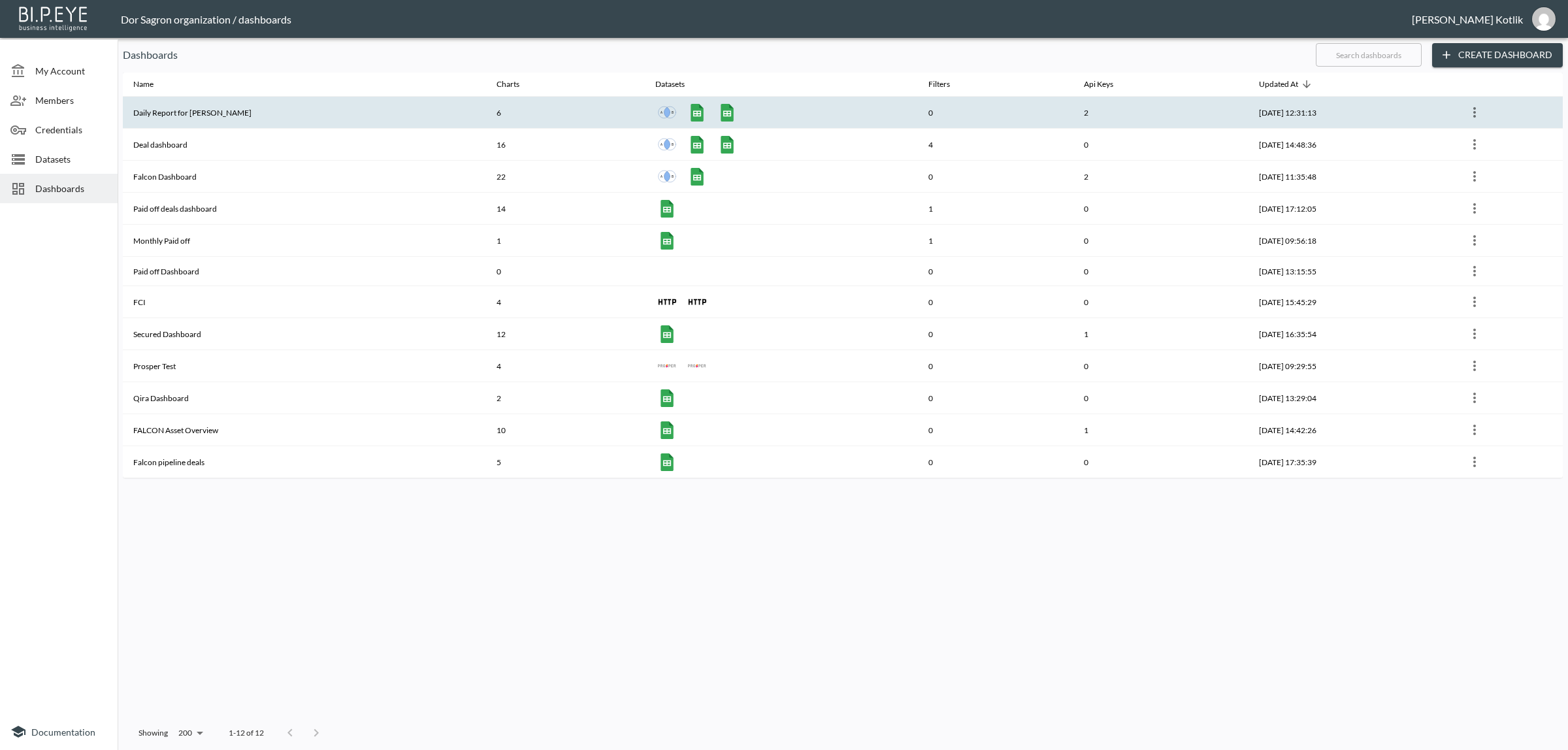
click at [163, 112] on th "Daily Report for [PERSON_NAME]" at bounding box center [304, 113] width 363 height 32
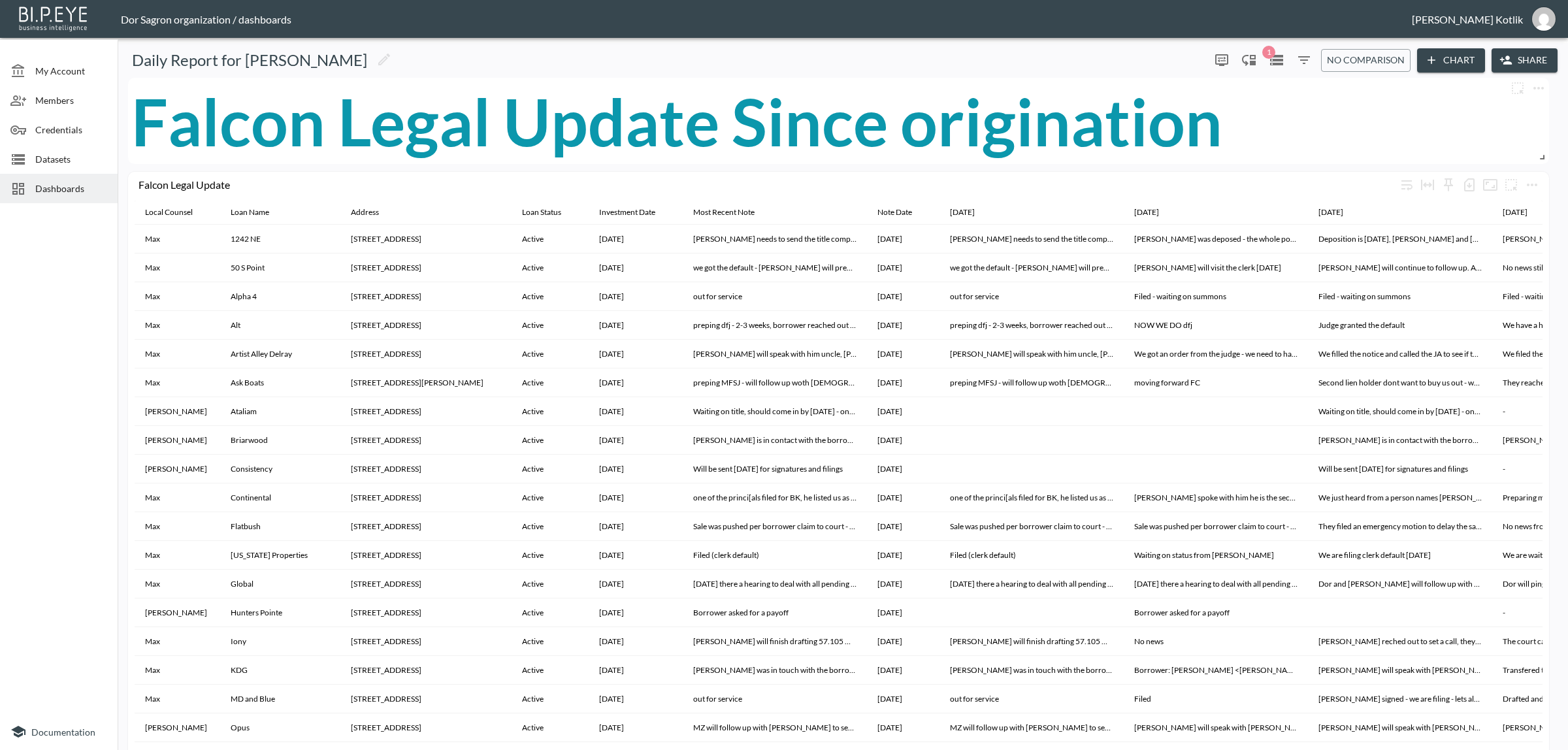
click at [53, 161] on span "Datasets" at bounding box center [71, 159] width 72 height 14
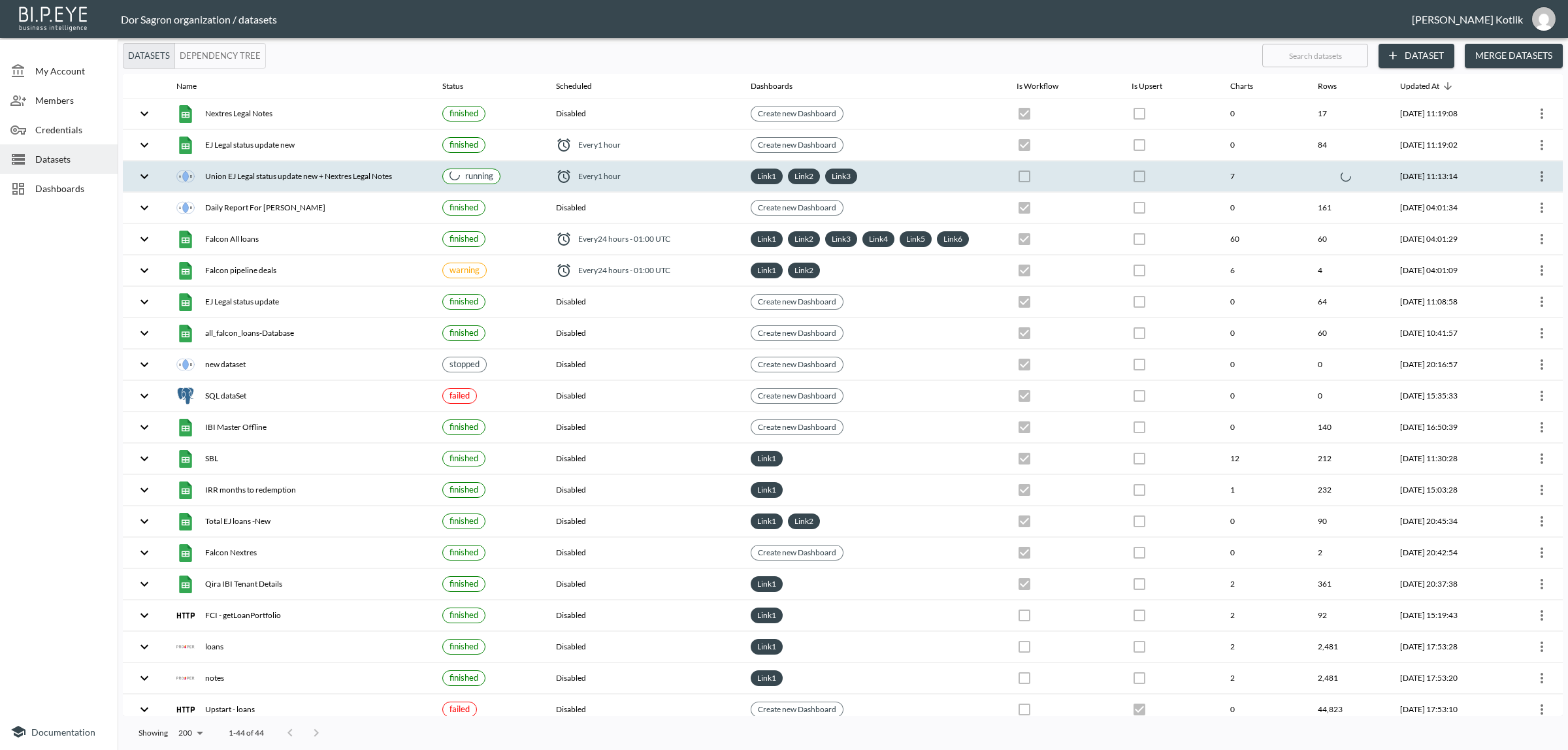
checkbox input "false"
checkbox input "true"
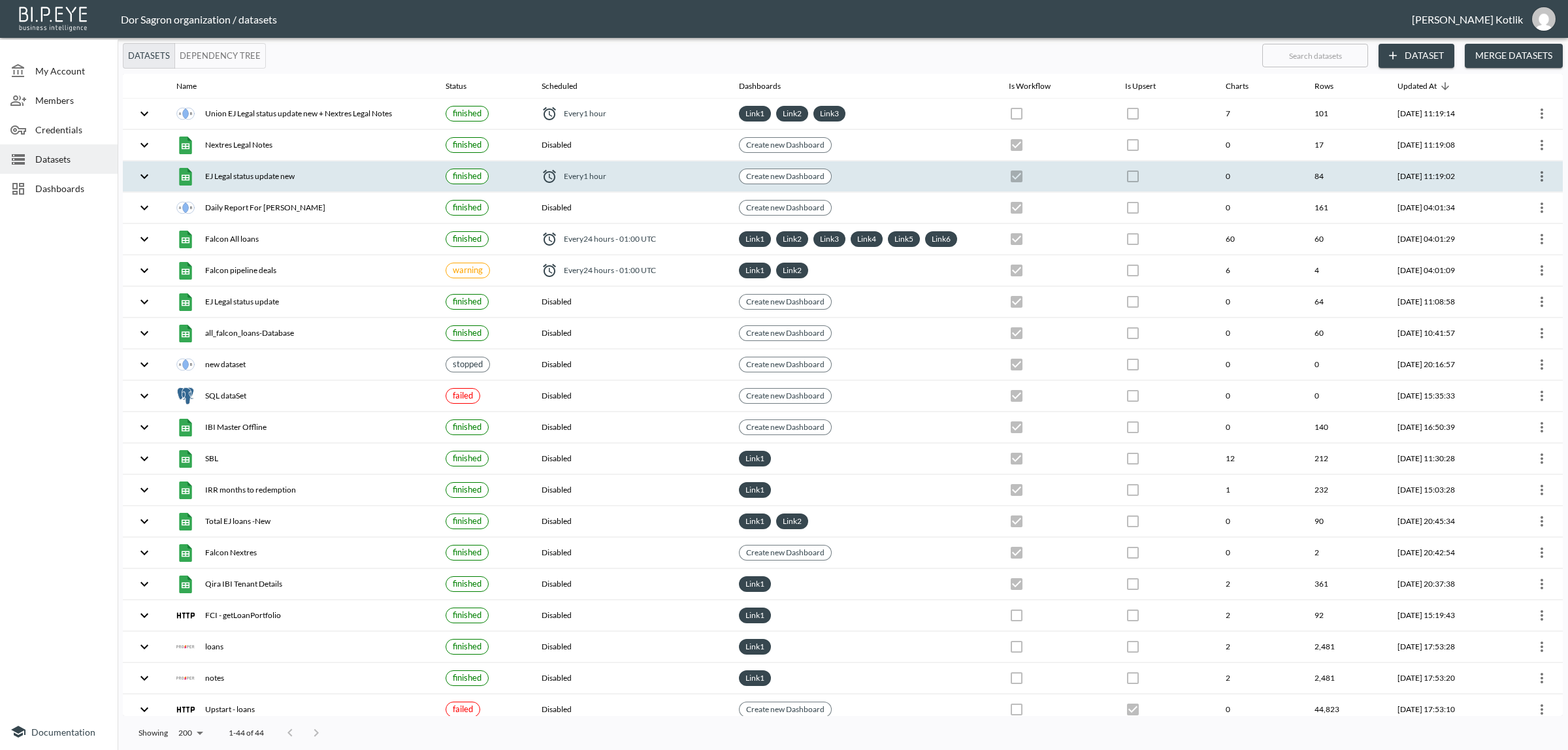
click at [1534, 178] on icon "more" at bounding box center [1542, 176] width 15 height 15
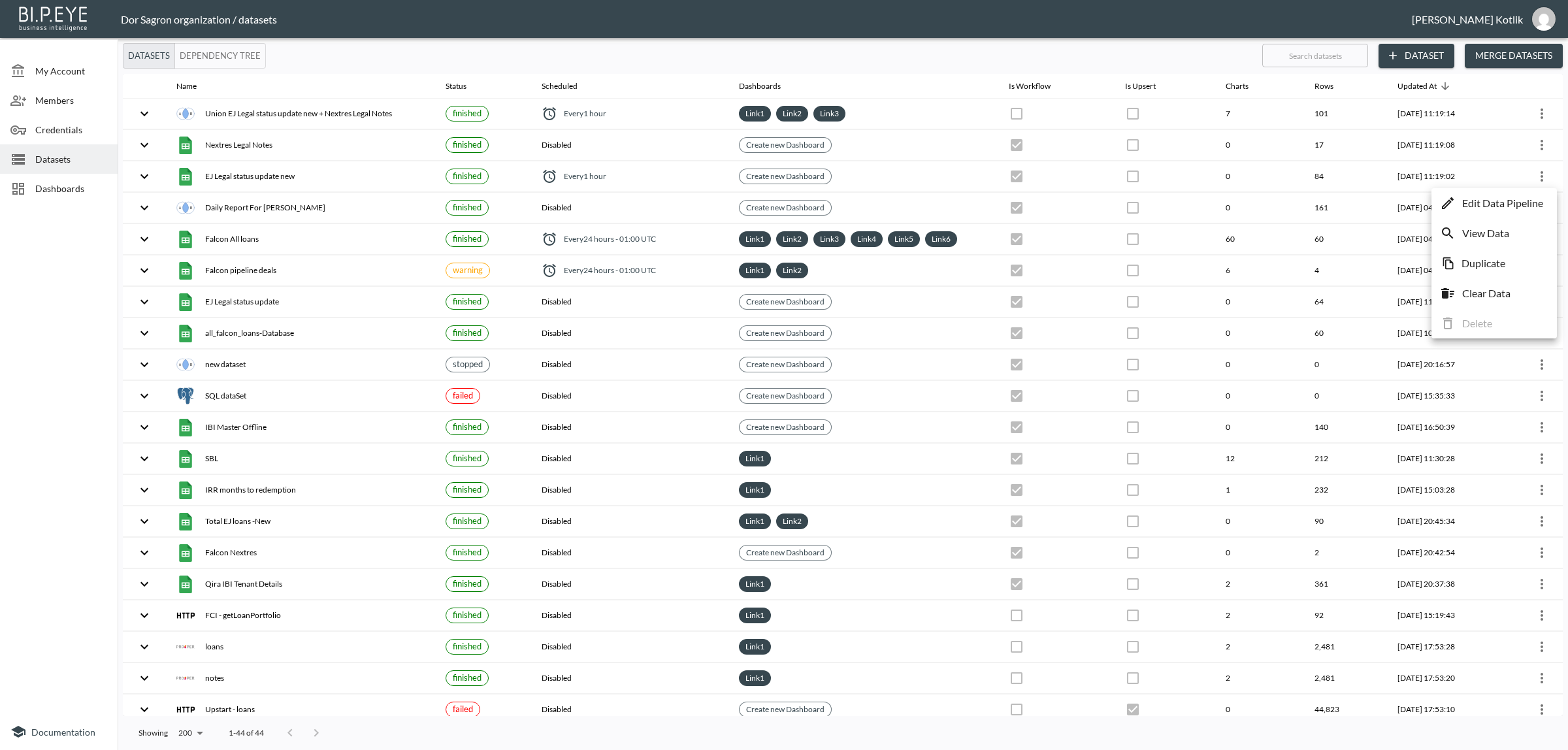
click at [1141, 71] on div at bounding box center [784, 375] width 1568 height 750
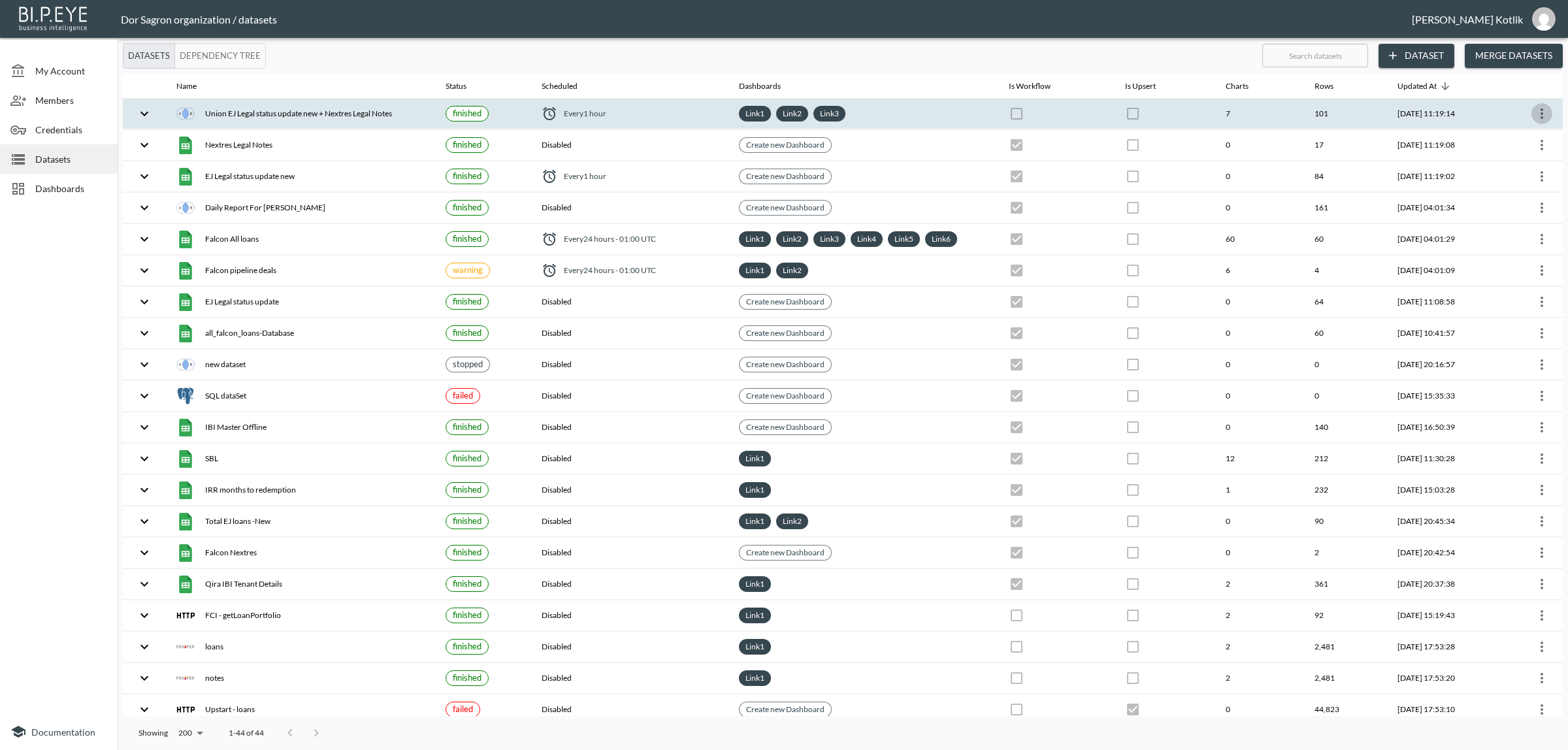
click at [1541, 110] on icon "more" at bounding box center [1542, 114] width 3 height 11
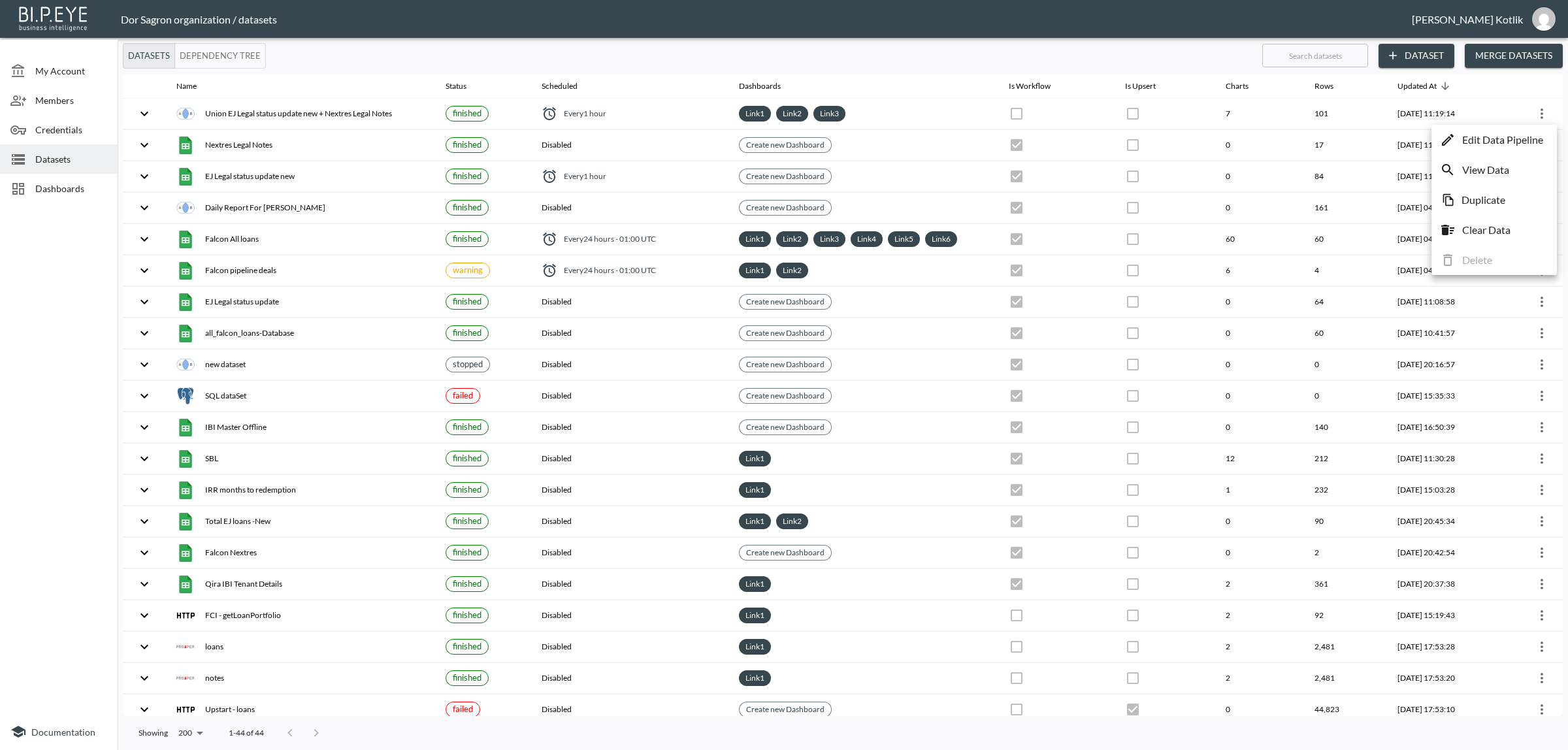
click at [1520, 129] on li "Edit Data Pipeline" at bounding box center [1494, 140] width 119 height 24
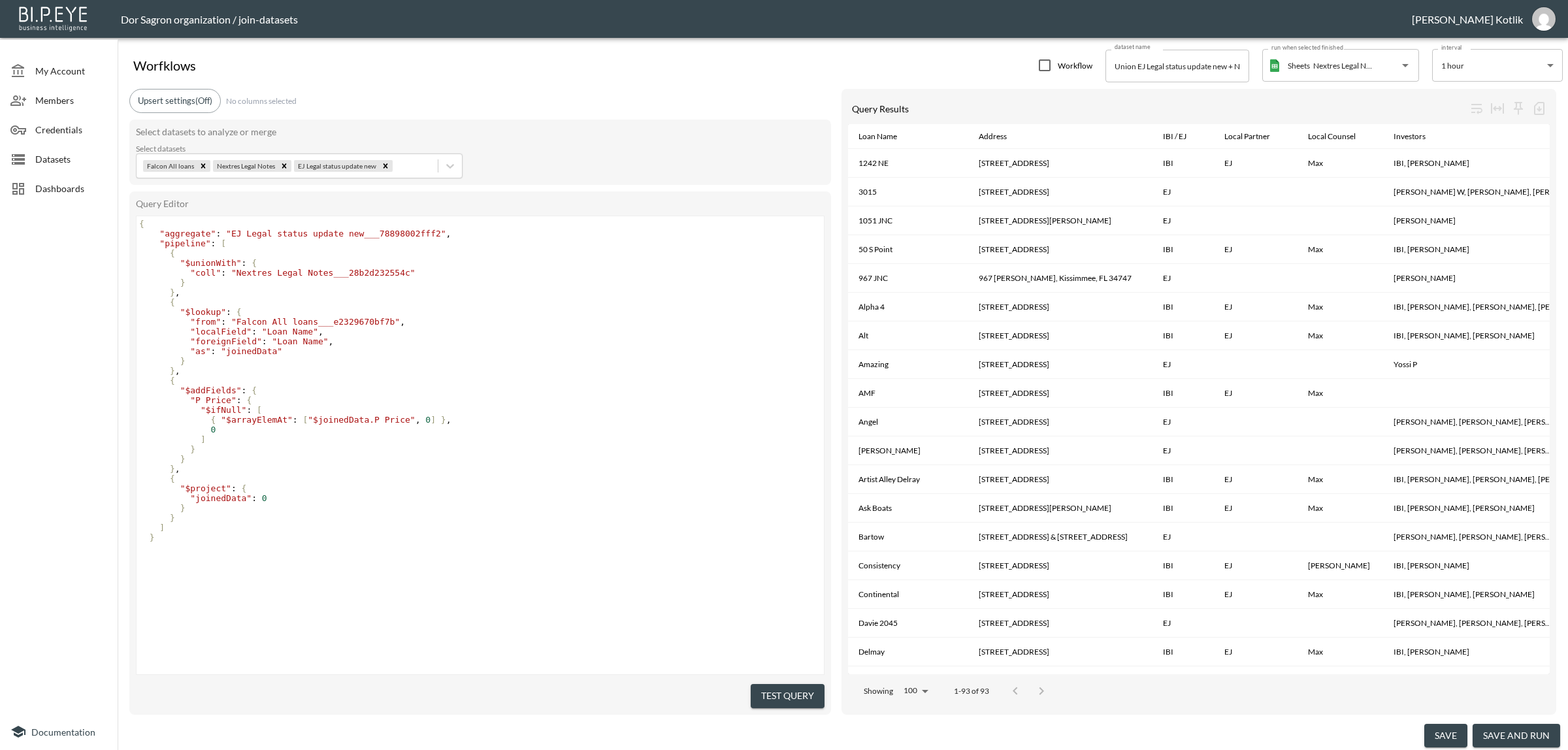
click at [1515, 736] on button "save and run" at bounding box center [1516, 735] width 88 height 24
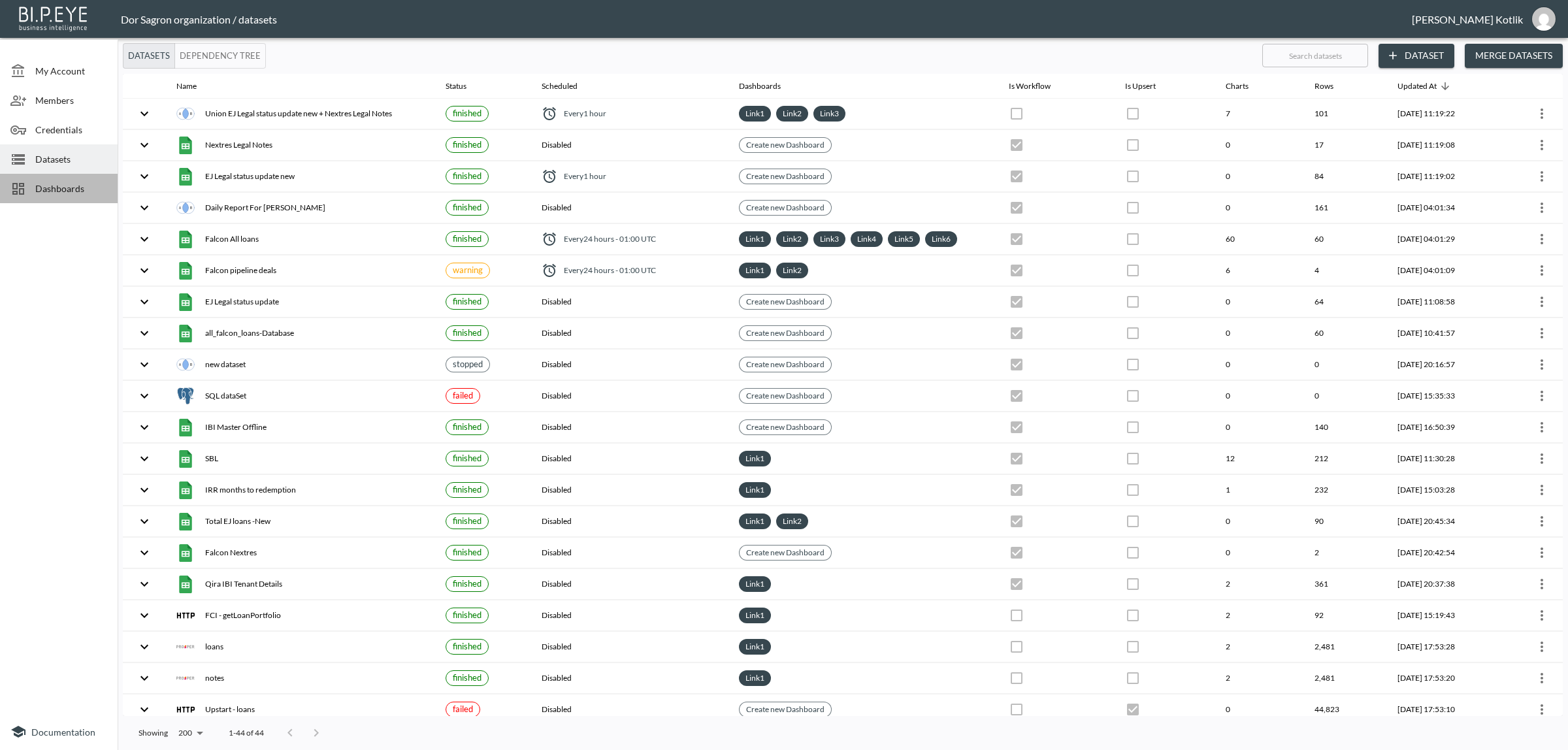
click at [53, 186] on span "Dashboards" at bounding box center [71, 189] width 72 height 14
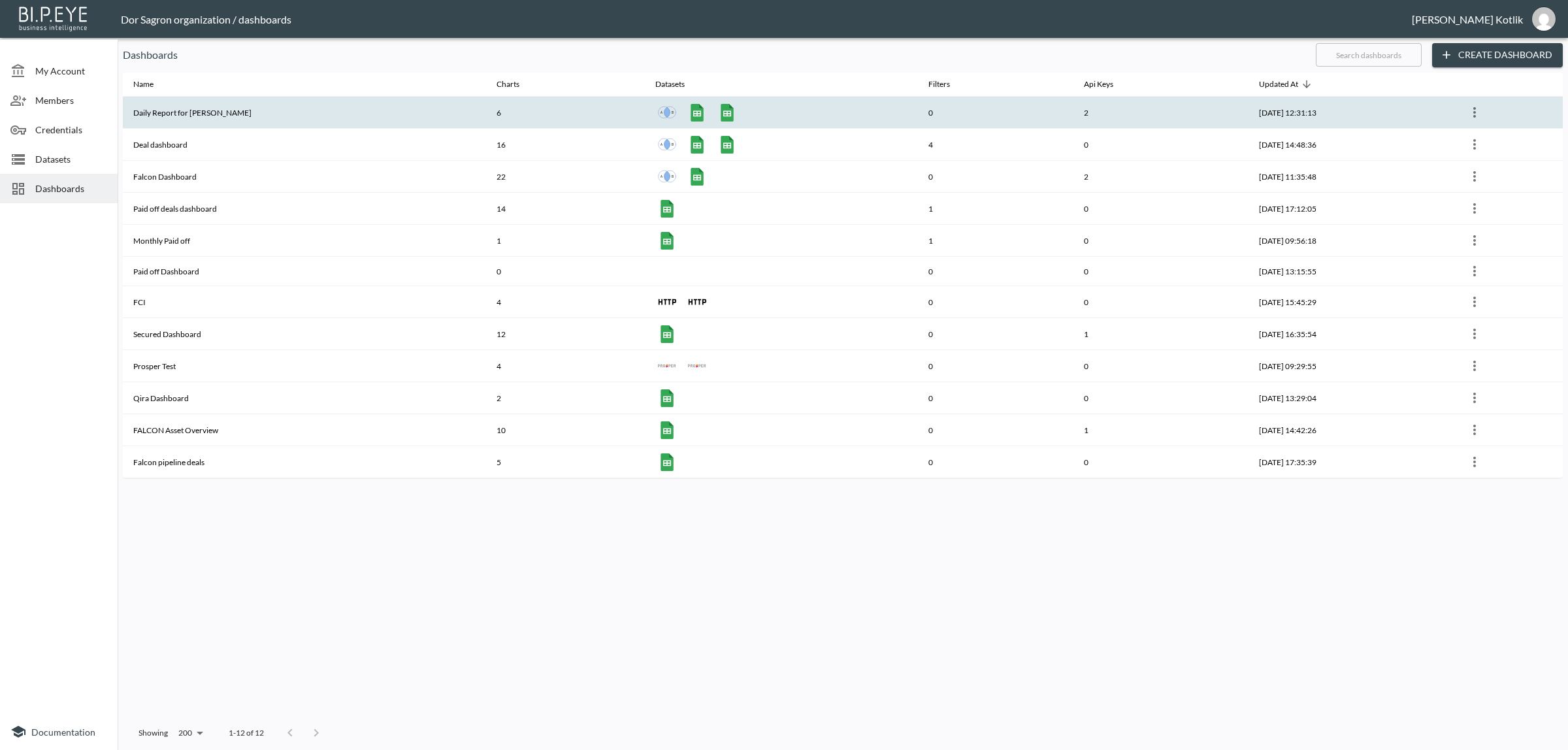
click at [175, 113] on th "Daily Report for [PERSON_NAME]" at bounding box center [304, 113] width 363 height 32
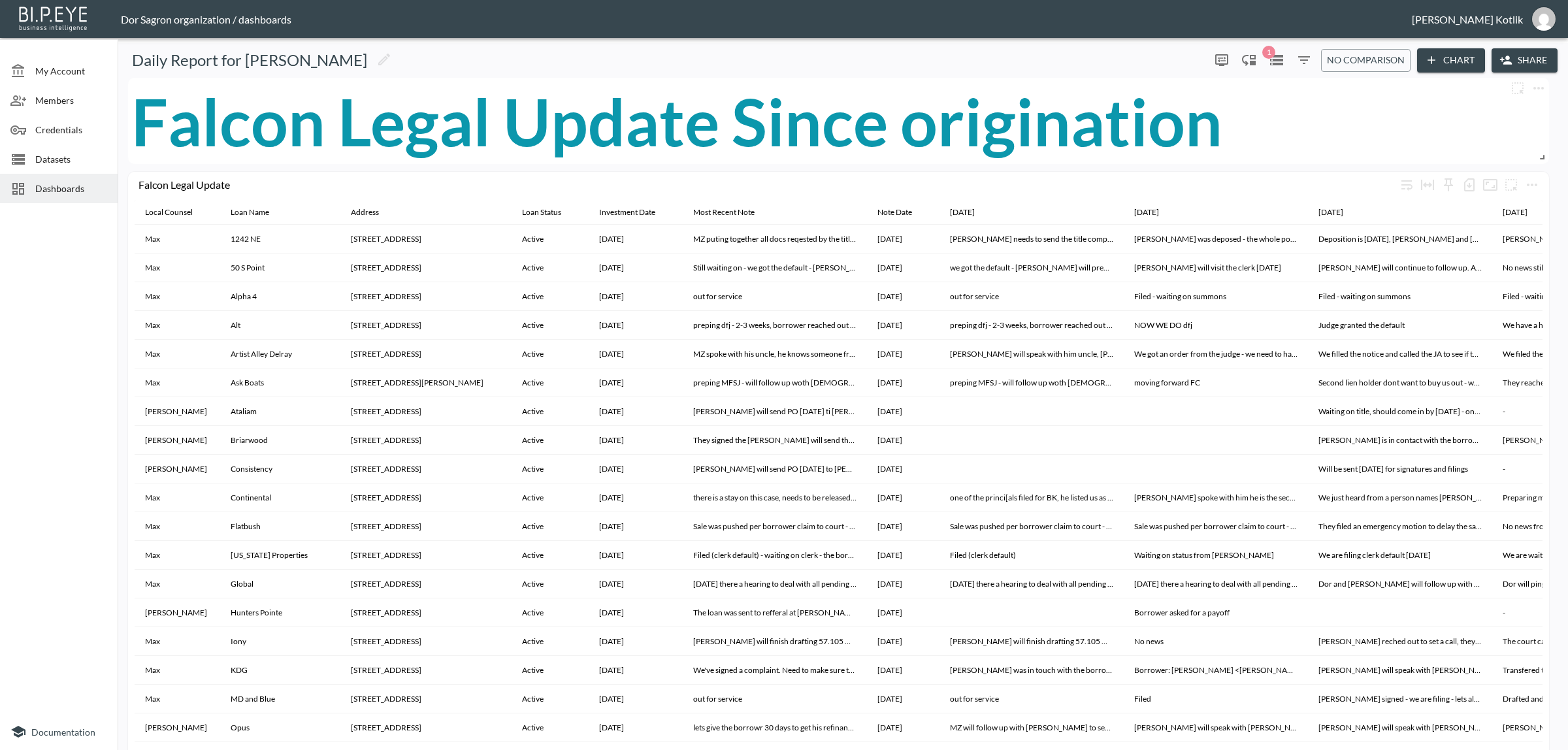
scroll to position [20, 0]
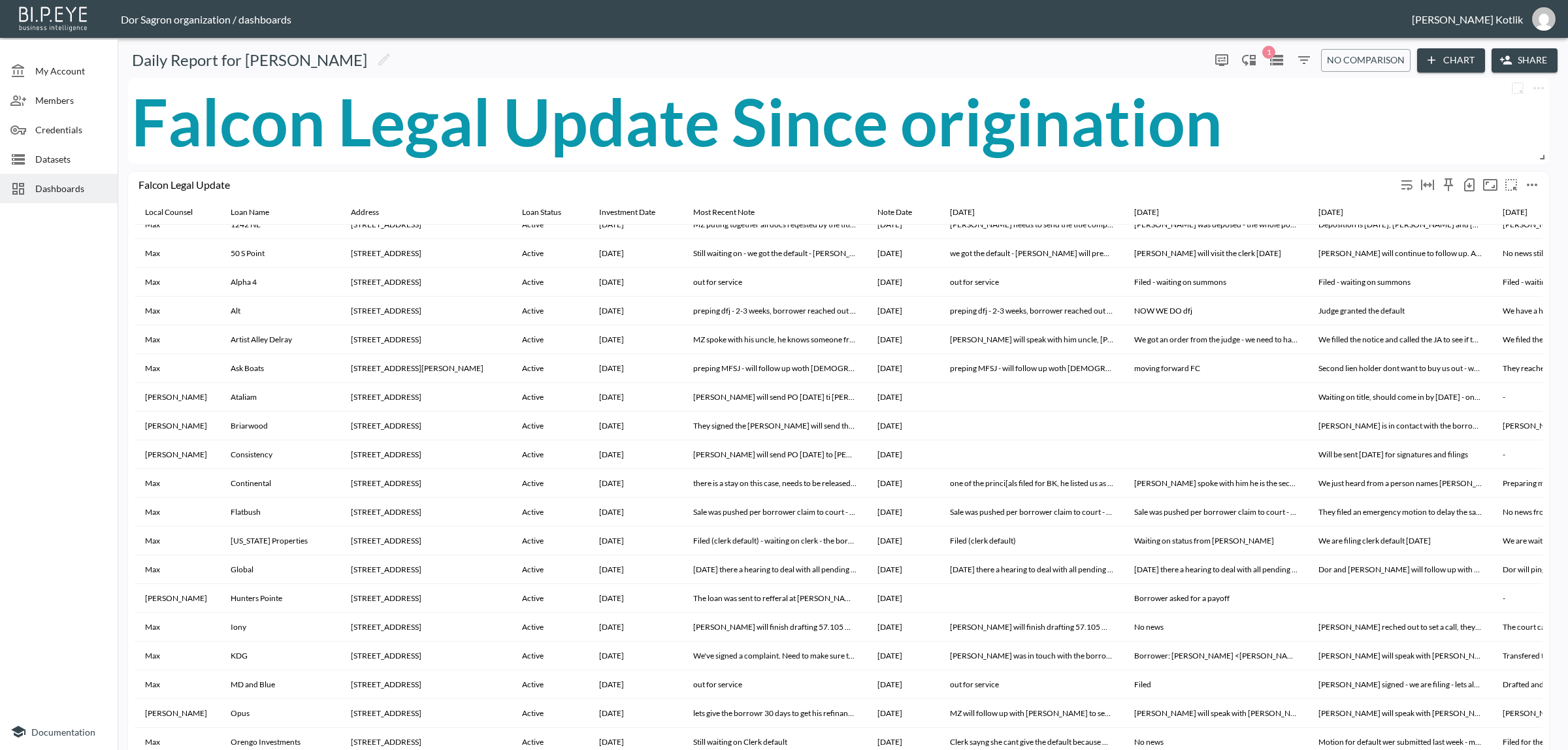
click at [1473, 184] on icon "button" at bounding box center [1469, 185] width 15 height 15
click at [1454, 207] on li "Download CSV ( 41 Rows )" at bounding box center [1403, 212] width 154 height 24
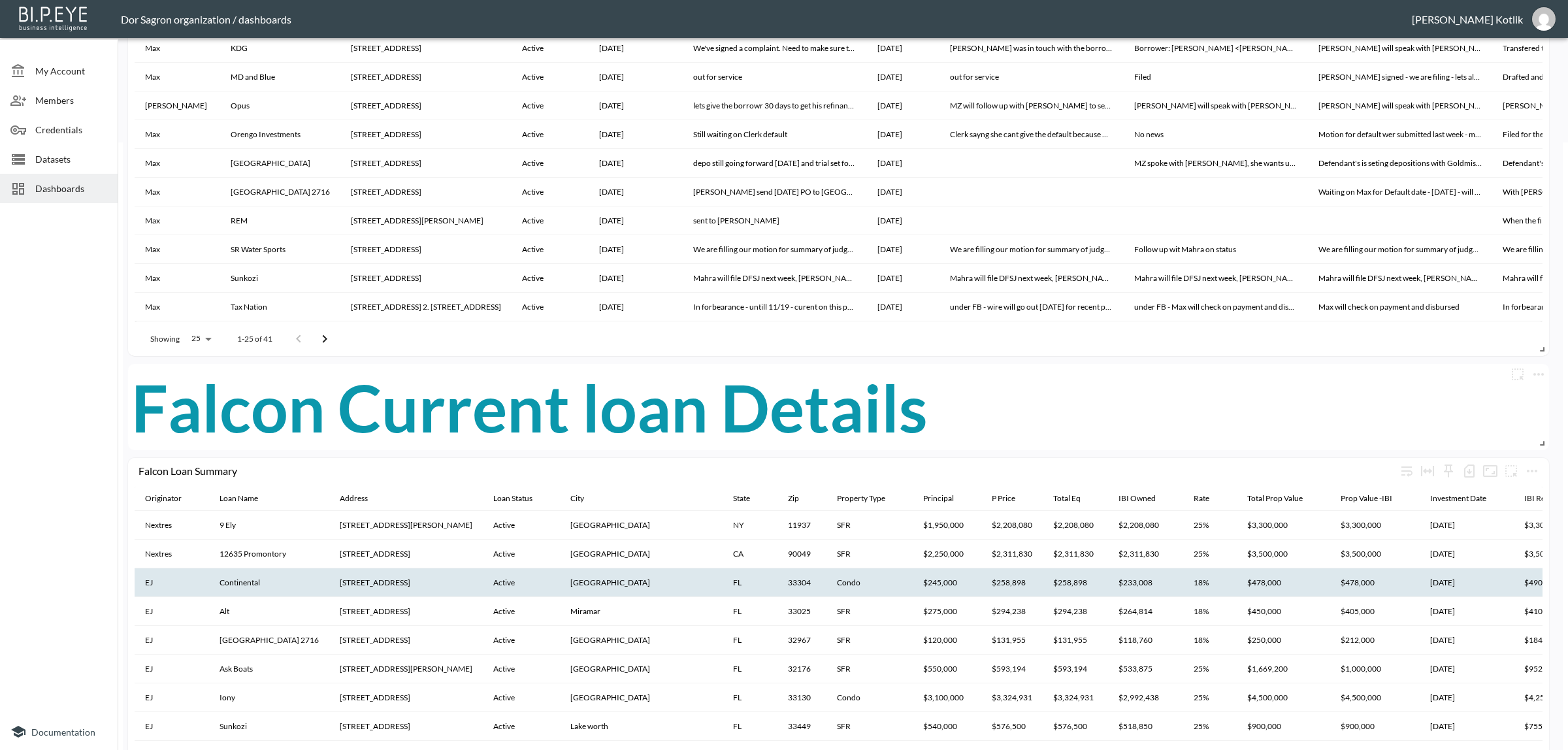
scroll to position [735, 0]
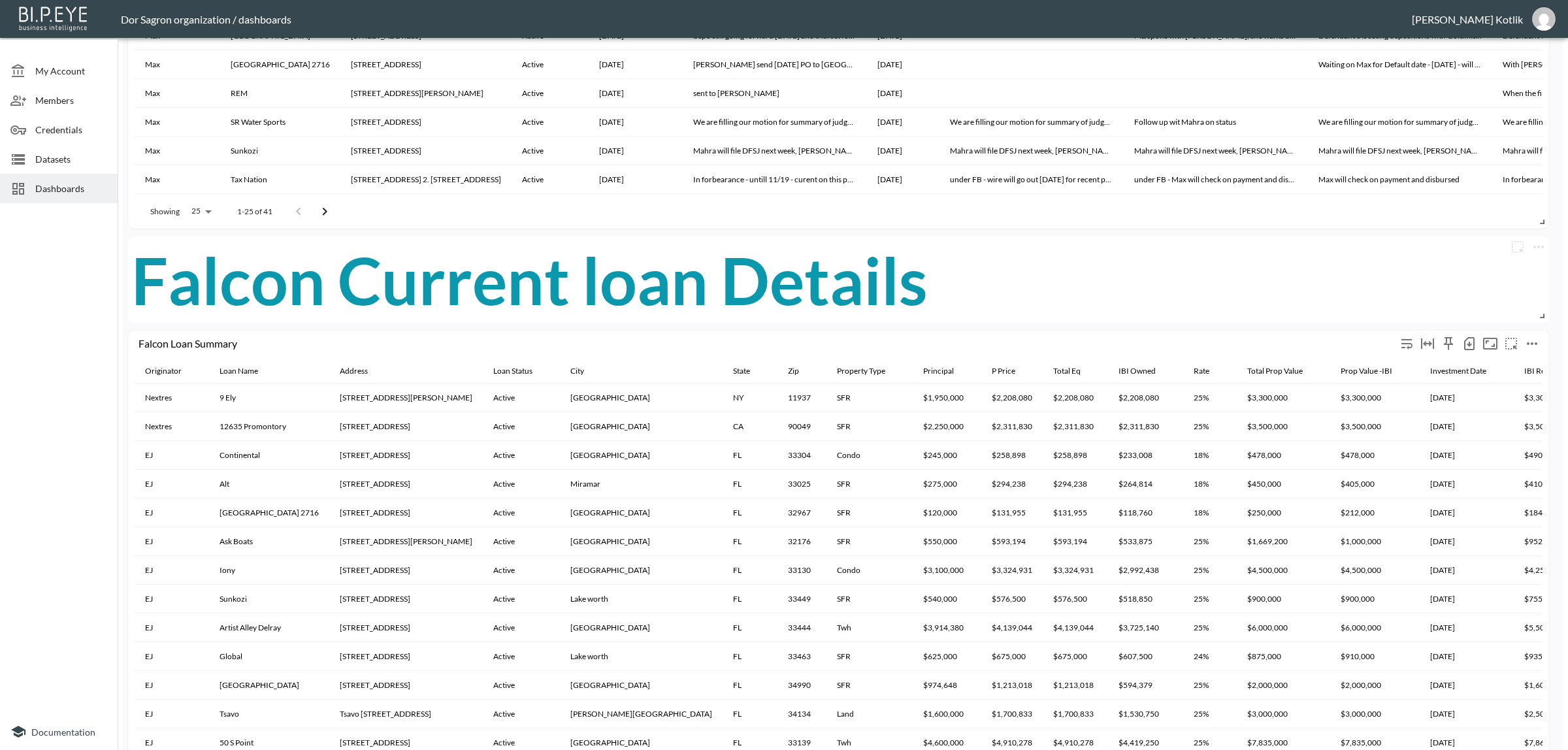
click at [1467, 343] on icon "button" at bounding box center [1469, 343] width 15 height 15
click at [1428, 364] on li "Download CSV ( 42 Rows )" at bounding box center [1403, 371] width 154 height 24
click at [1475, 231] on div "Falcon Legal Update Local Counsel Loan Name Address Loan Status Investment Date…" at bounding box center [840, 491] width 1435 height 2296
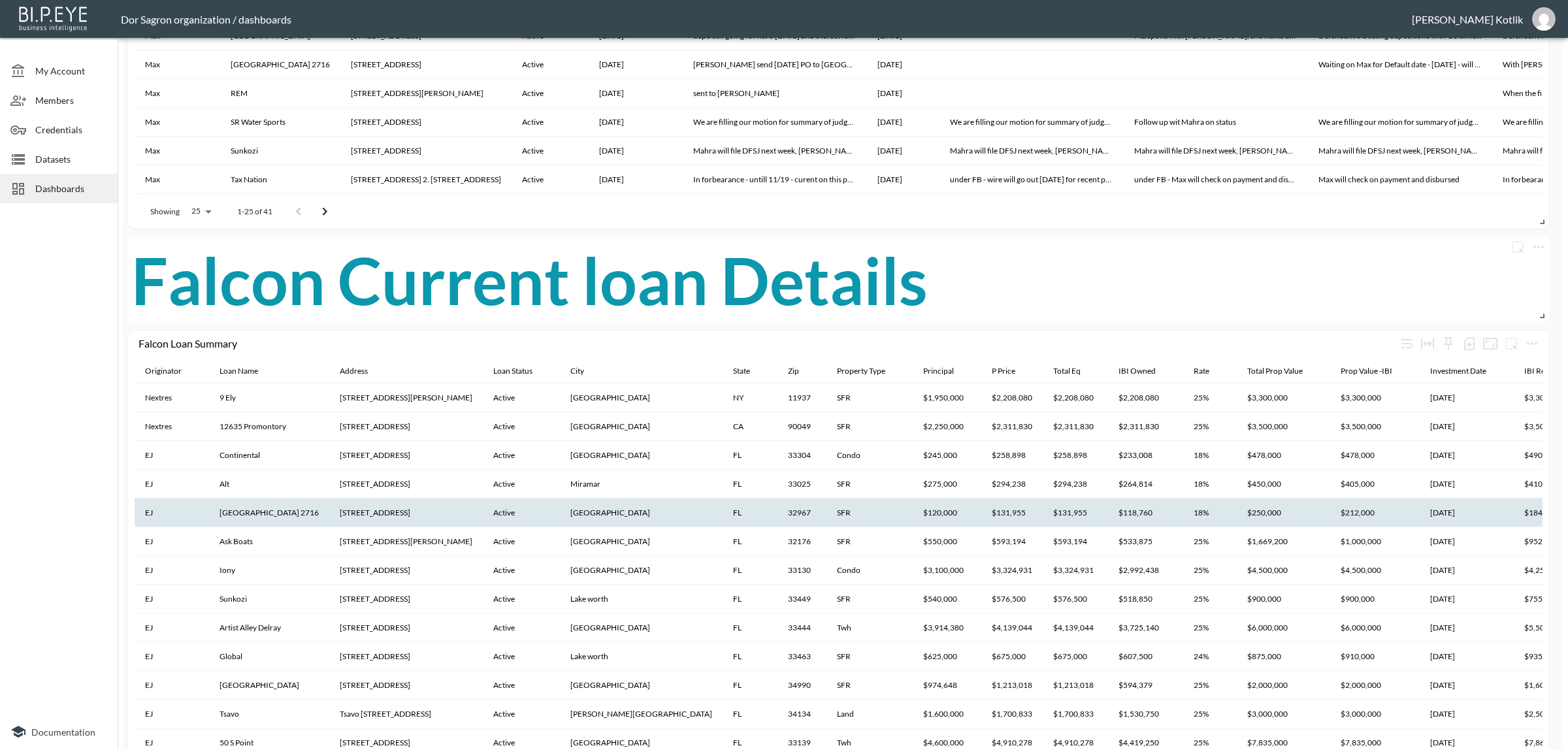
click at [646, 524] on th "[GEOGRAPHIC_DATA]" at bounding box center [642, 512] width 163 height 29
